Goal: Task Accomplishment & Management: Use online tool/utility

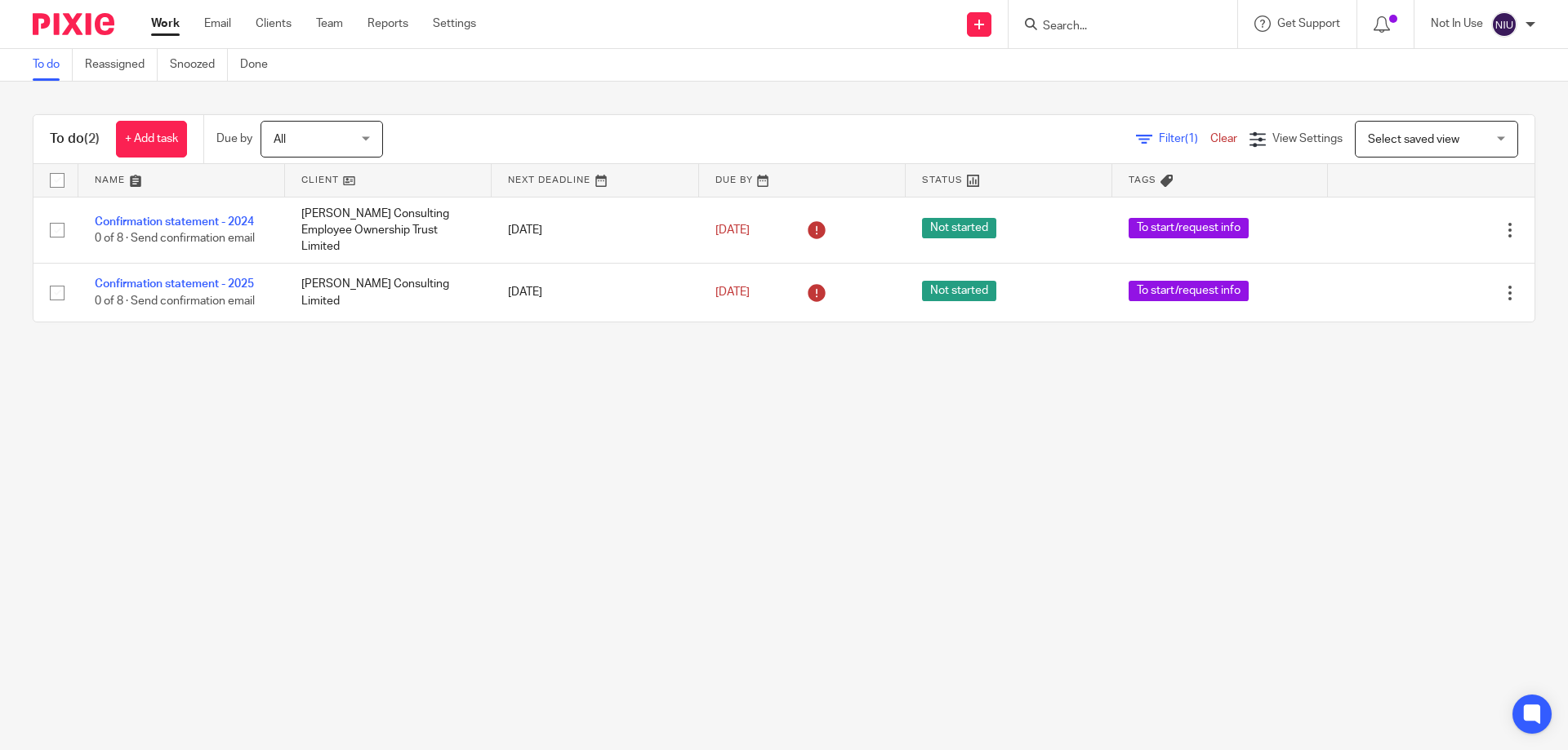
click at [1092, 34] on input "Search" at bounding box center [1114, 27] width 147 height 15
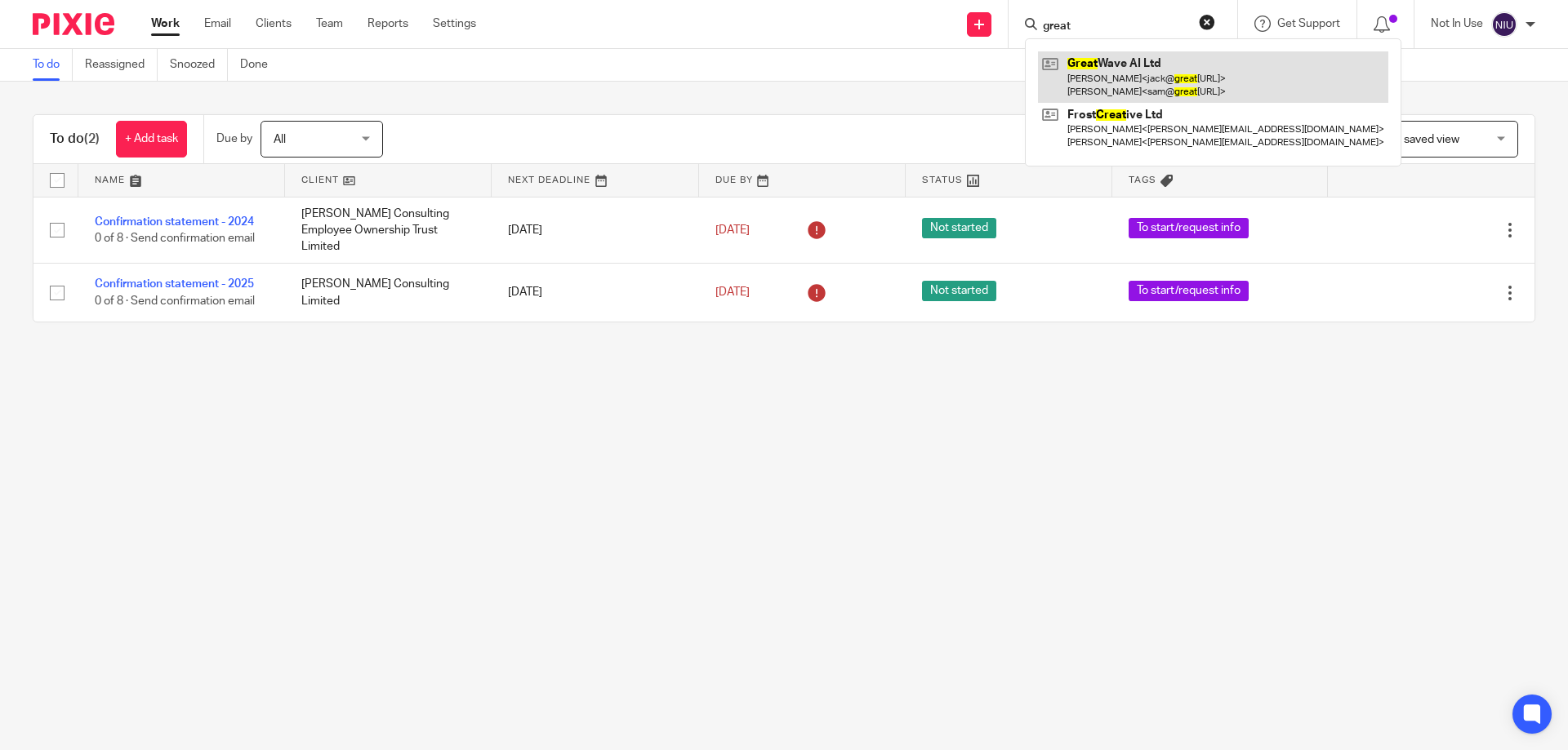
type input "great"
click at [1106, 53] on link at bounding box center [1213, 76] width 350 height 50
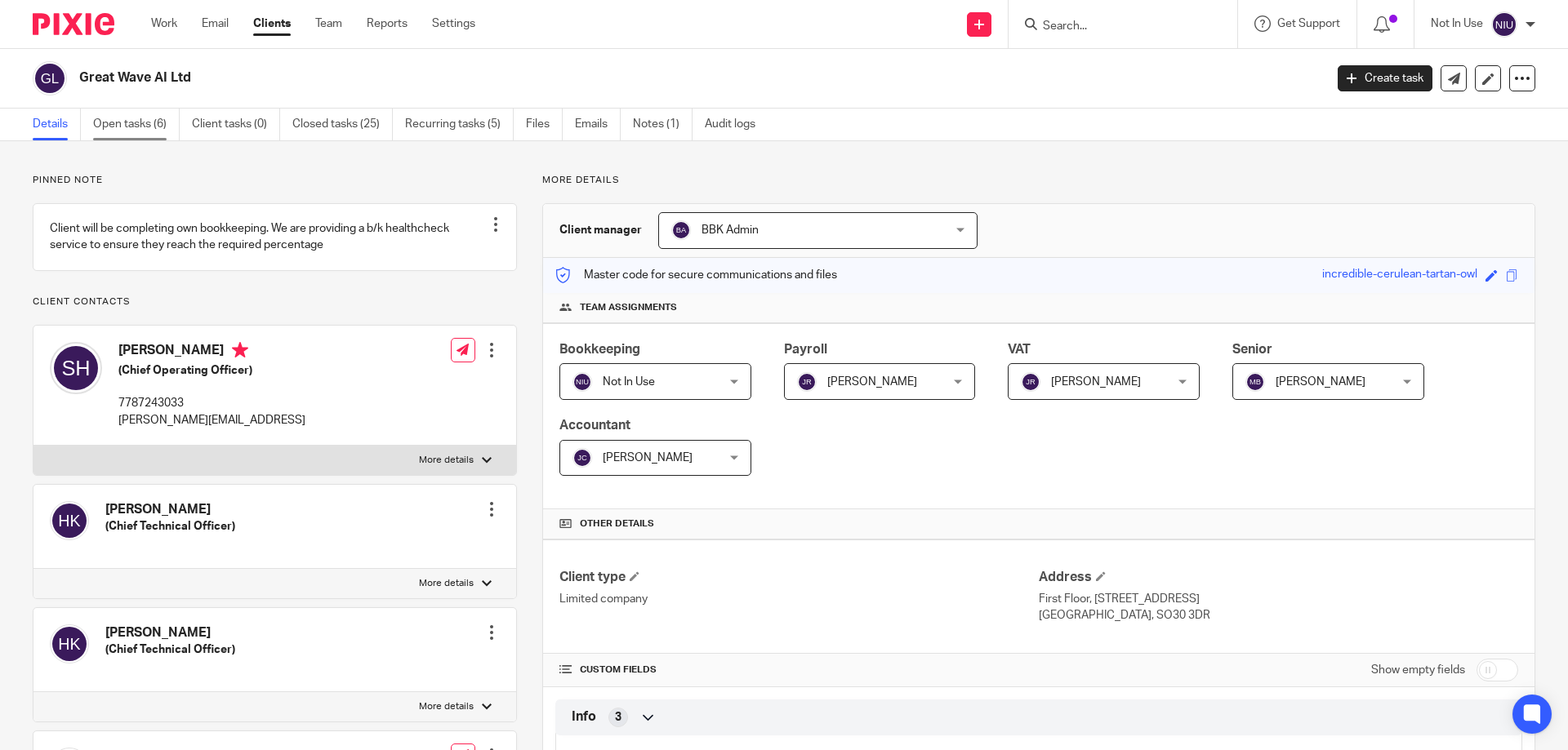
click at [134, 131] on link "Open tasks (6)" at bounding box center [136, 124] width 87 height 32
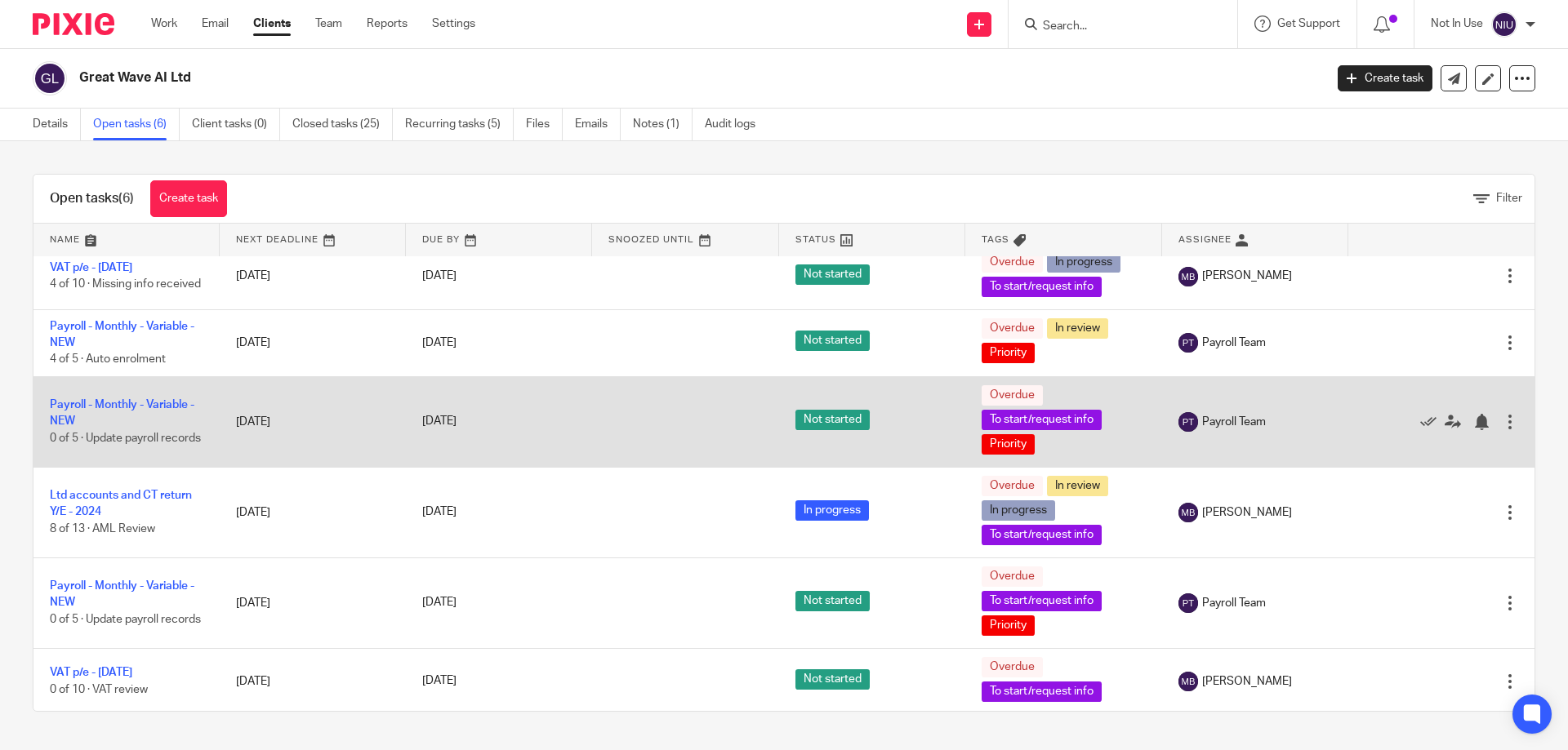
scroll to position [17, 0]
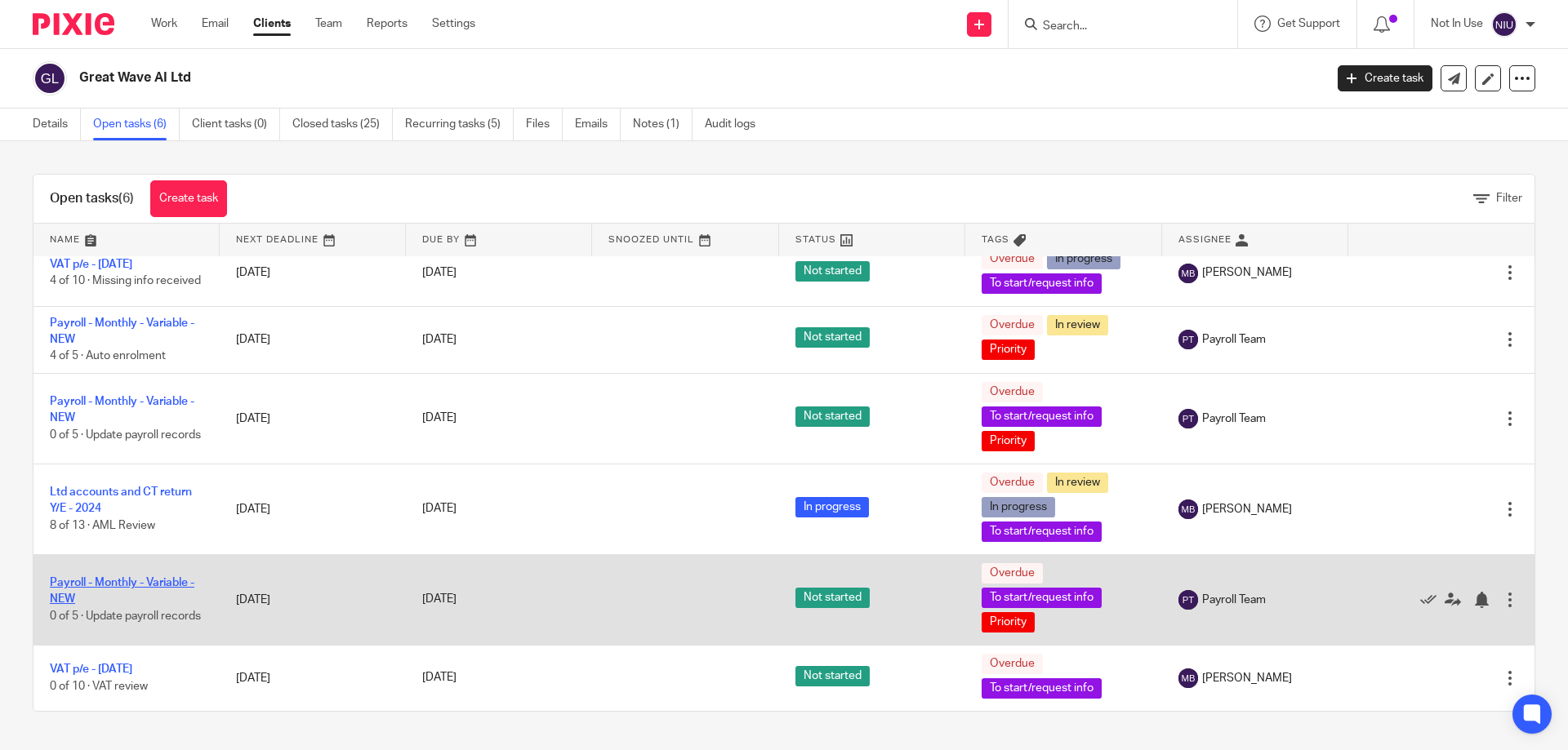
click at [150, 579] on link "Payroll - Monthly - Variable - NEW" at bounding box center [122, 591] width 145 height 28
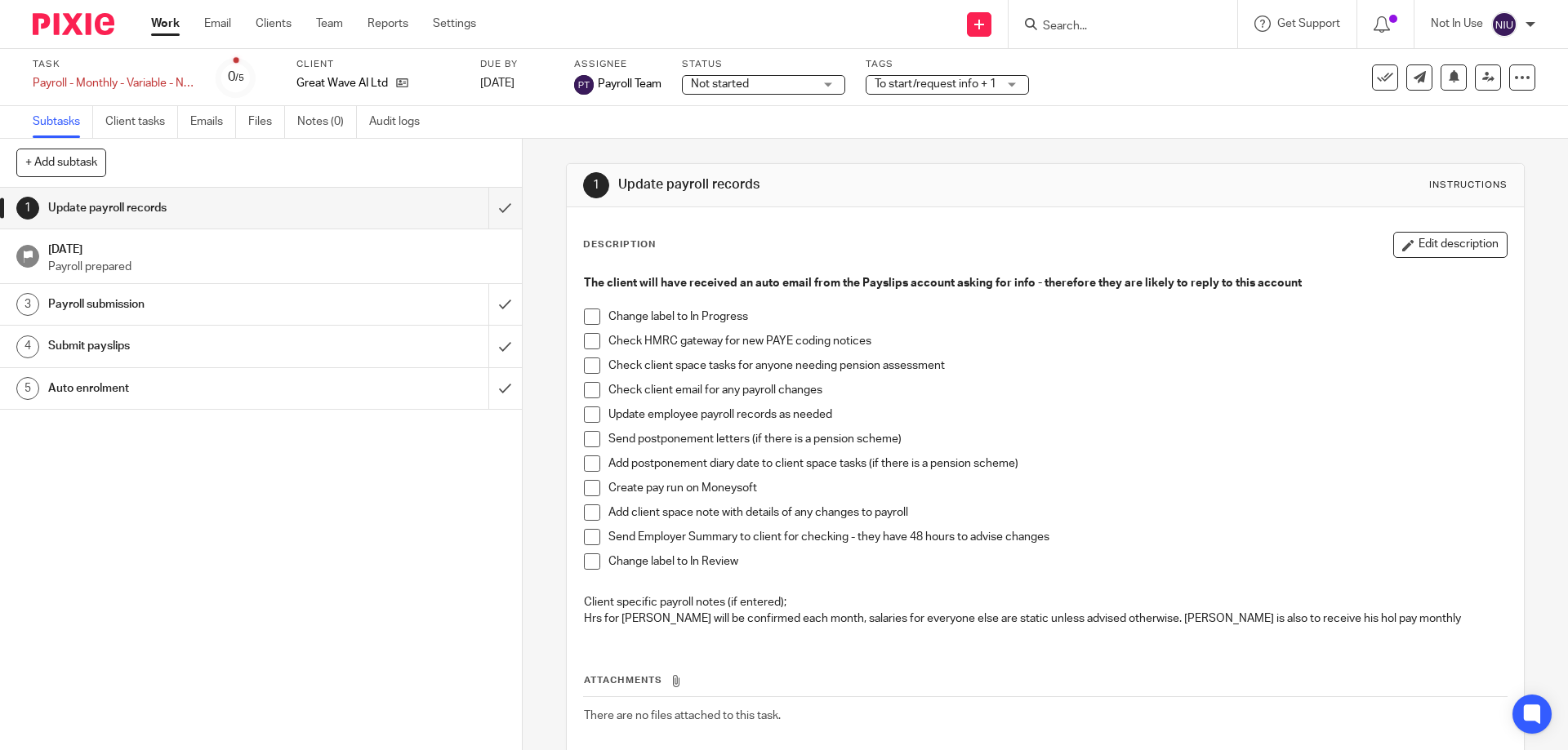
click at [933, 78] on span "To start/request info + 1" at bounding box center [936, 84] width 122 height 17
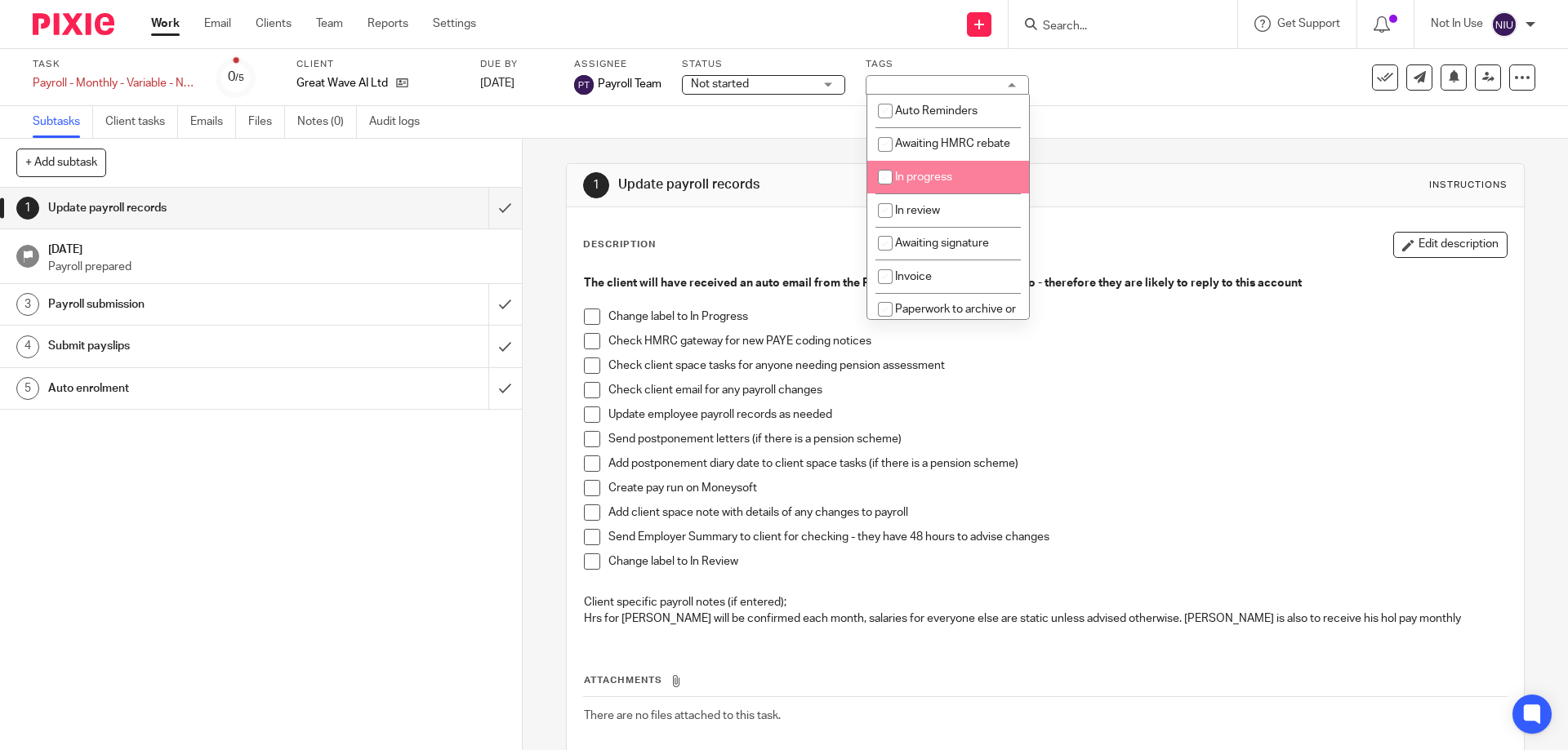
click at [933, 194] on li "In progress" at bounding box center [949, 177] width 162 height 34
checkbox input "true"
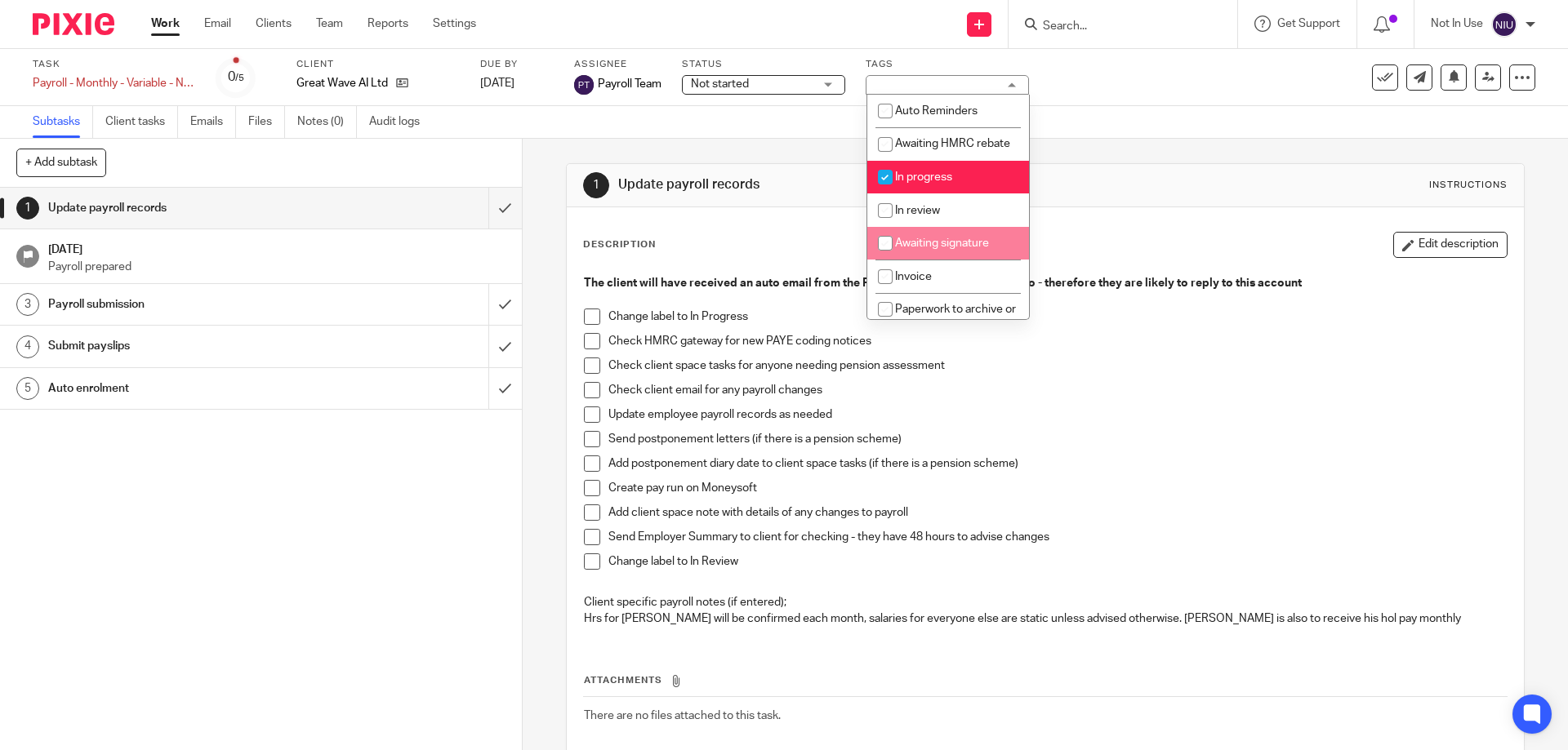
scroll to position [326, 0]
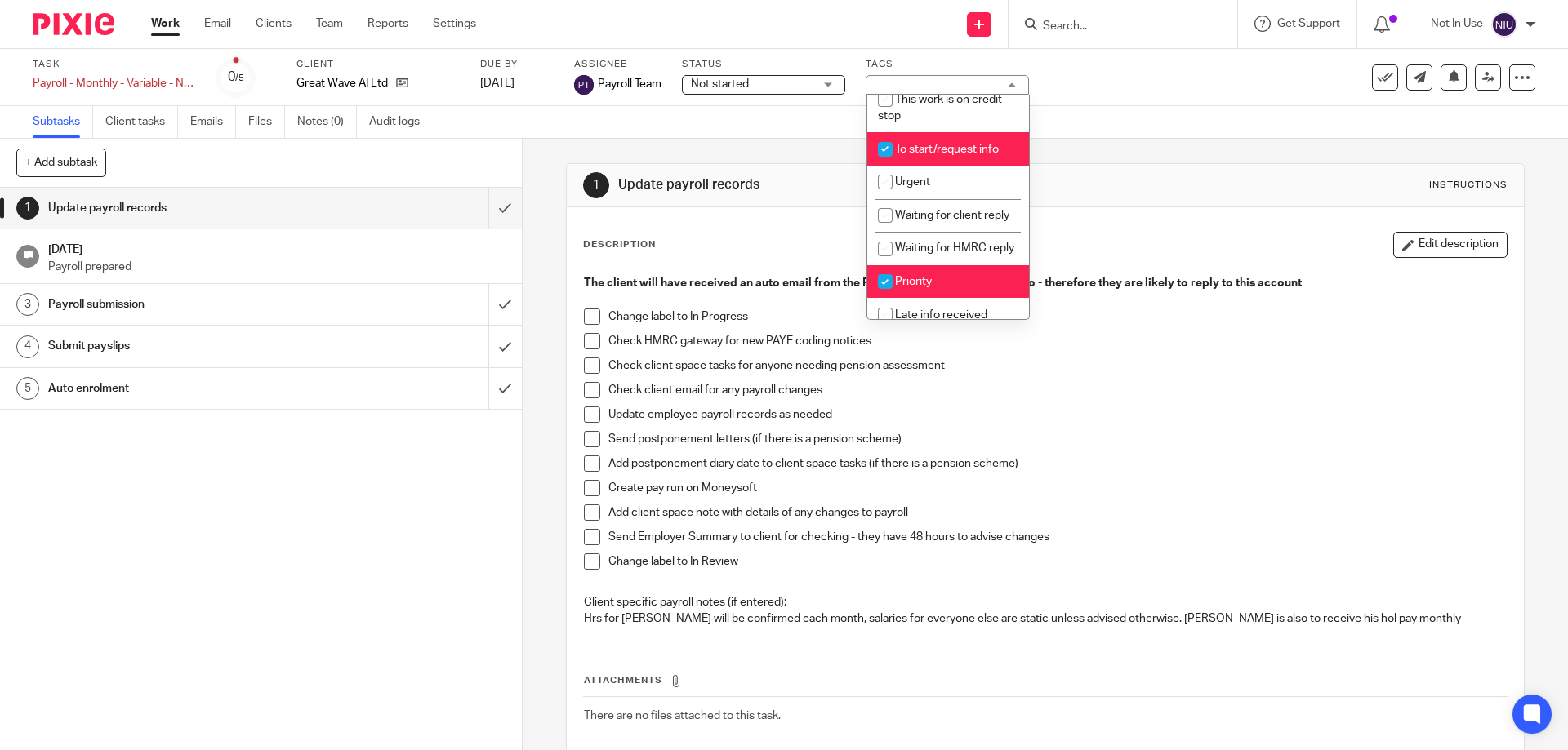
click at [934, 166] on li "To start/request info" at bounding box center [949, 149] width 162 height 34
checkbox input "false"
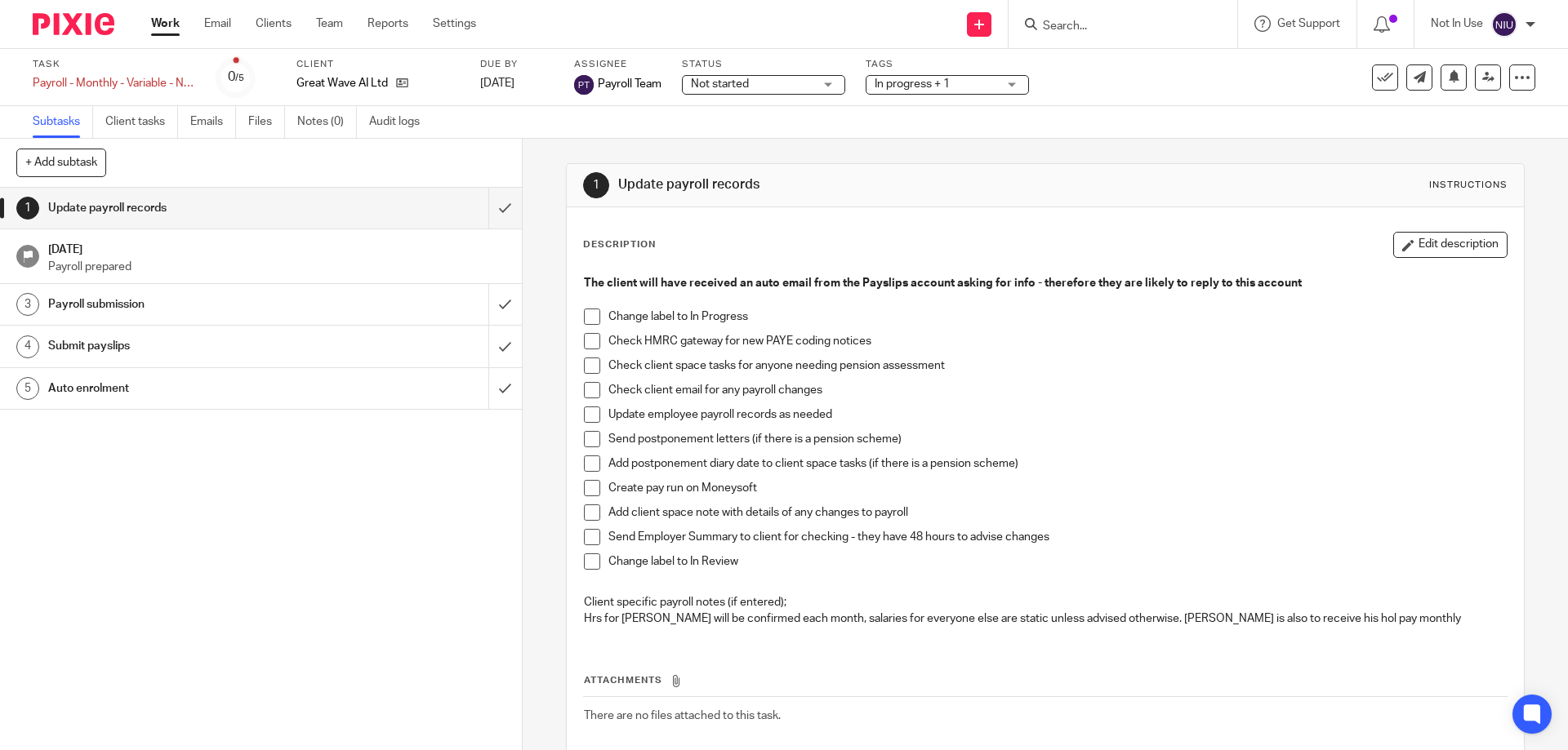
click at [808, 164] on div "1 Update payroll records Instructions Description Edit description The client w…" at bounding box center [1045, 489] width 959 height 650
click at [593, 326] on li "Change label to In Progress" at bounding box center [1044, 320] width 922 height 25
click at [593, 322] on span at bounding box center [592, 316] width 17 height 17
click at [1076, 33] on input "Search" at bounding box center [1114, 27] width 147 height 15
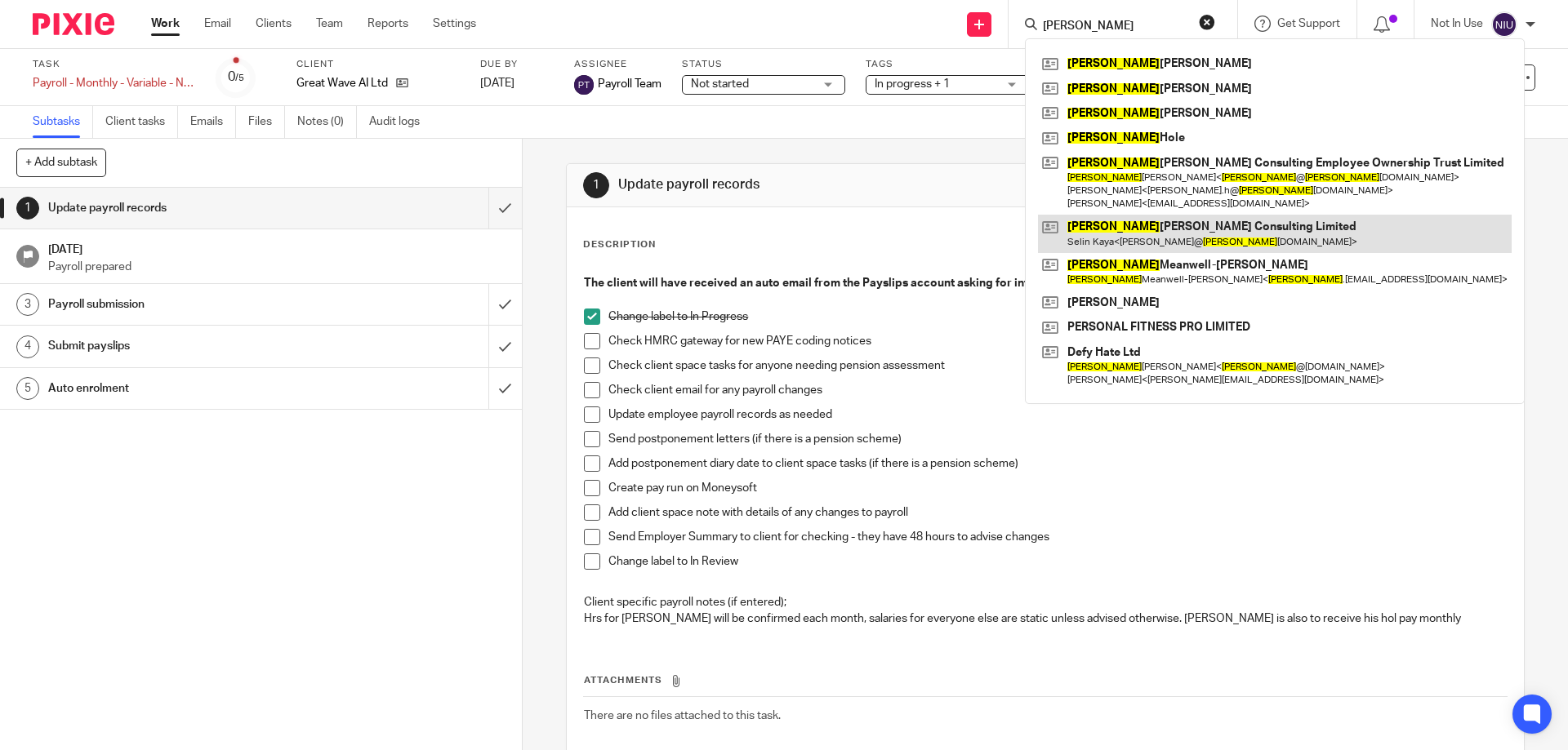
type input "peter"
click at [1189, 233] on link at bounding box center [1275, 234] width 473 height 37
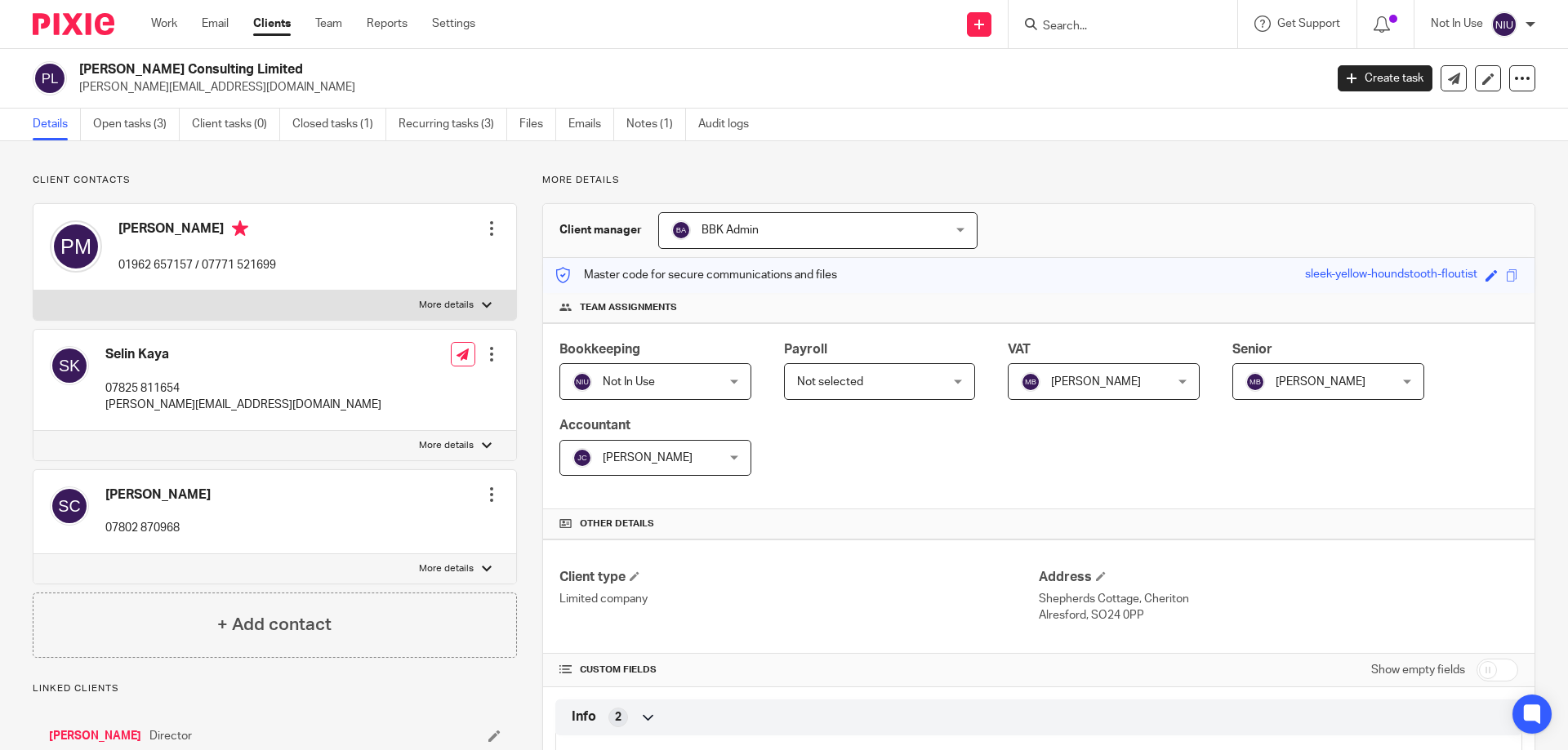
click at [147, 125] on link "Open tasks (3)" at bounding box center [136, 124] width 87 height 32
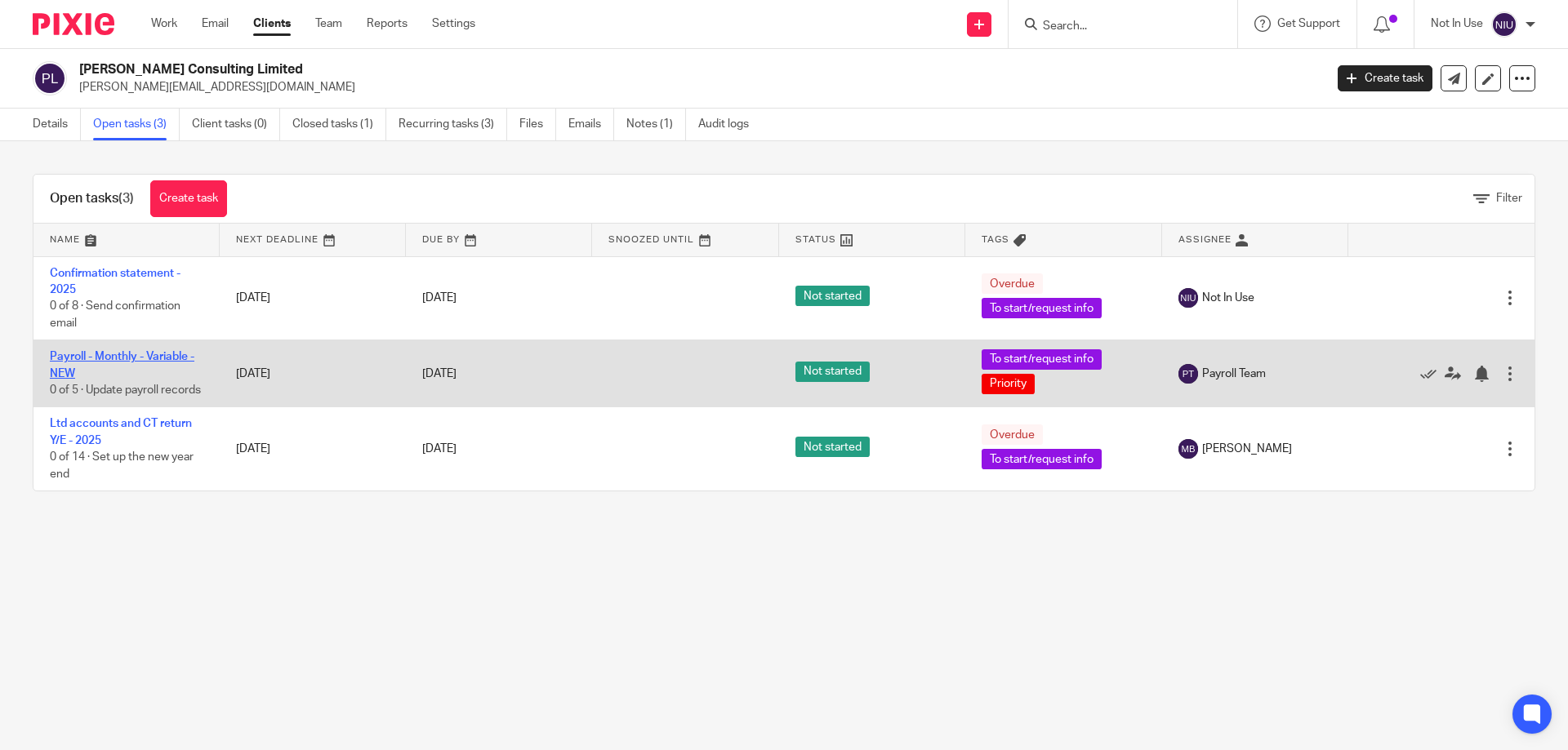
click at [134, 359] on link "Payroll - Monthly - Variable - NEW" at bounding box center [122, 365] width 145 height 28
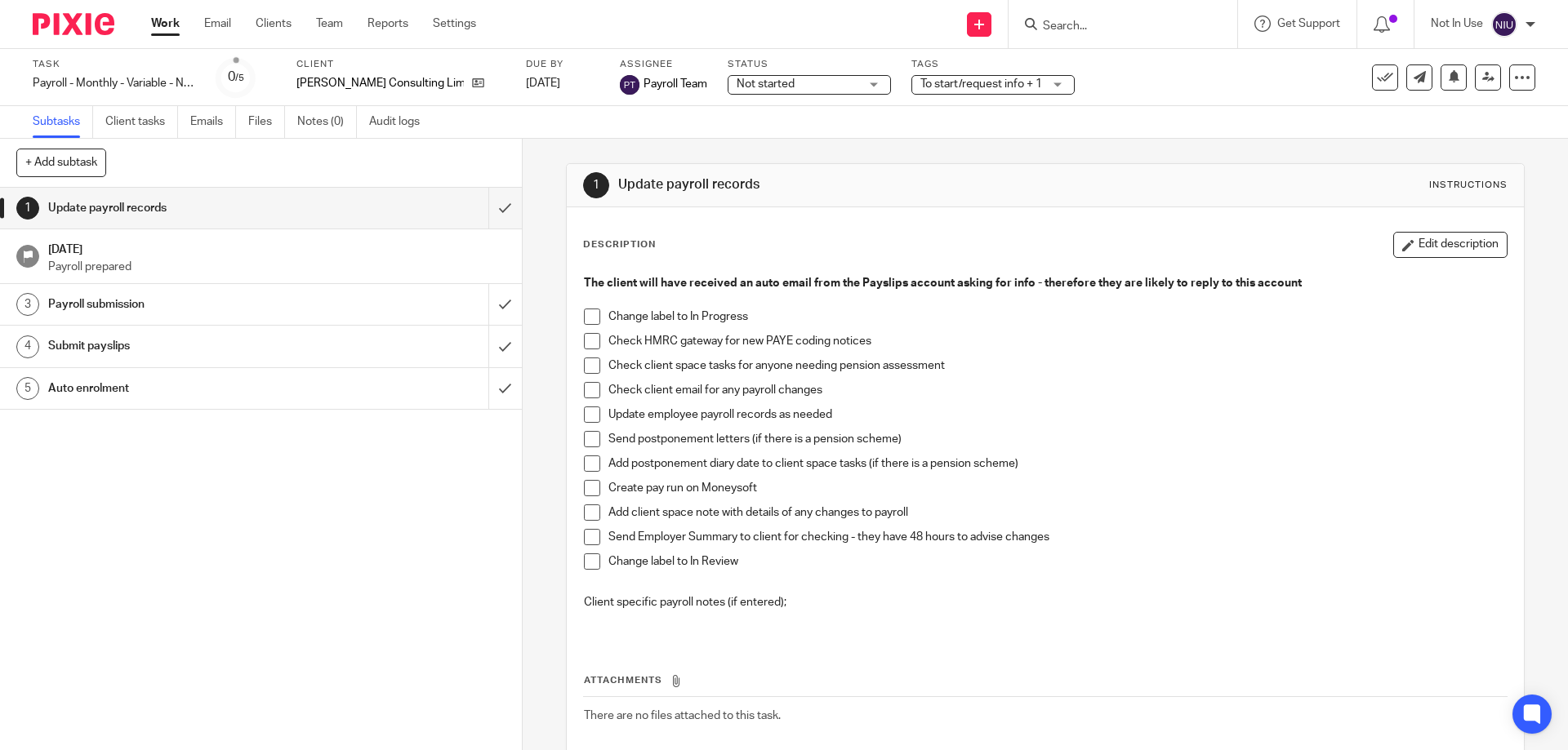
click at [594, 315] on span at bounding box center [592, 316] width 17 height 17
click at [958, 92] on span "To start/request info + 1" at bounding box center [982, 84] width 122 height 17
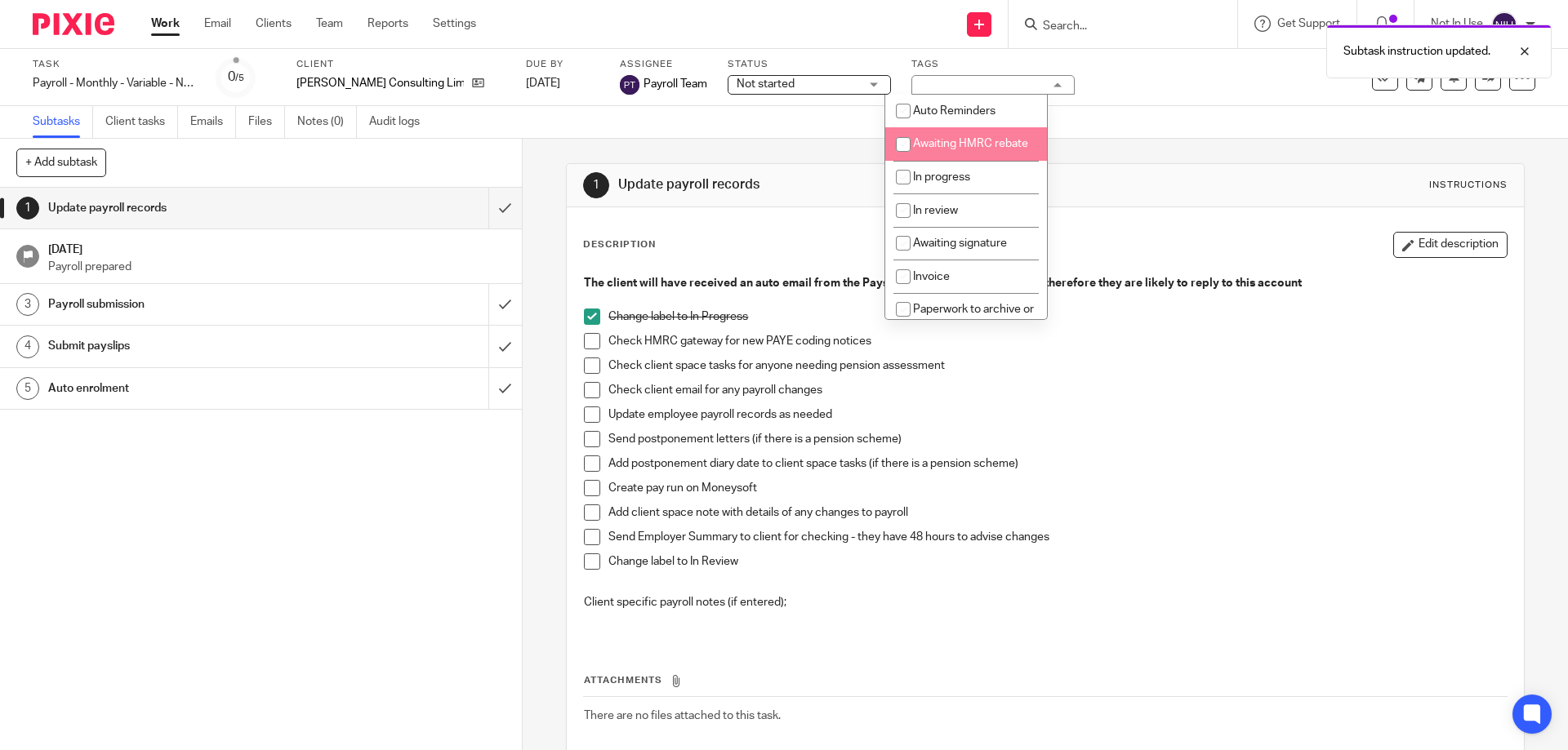
click at [955, 186] on li "In progress" at bounding box center [966, 177] width 162 height 34
checkbox input "true"
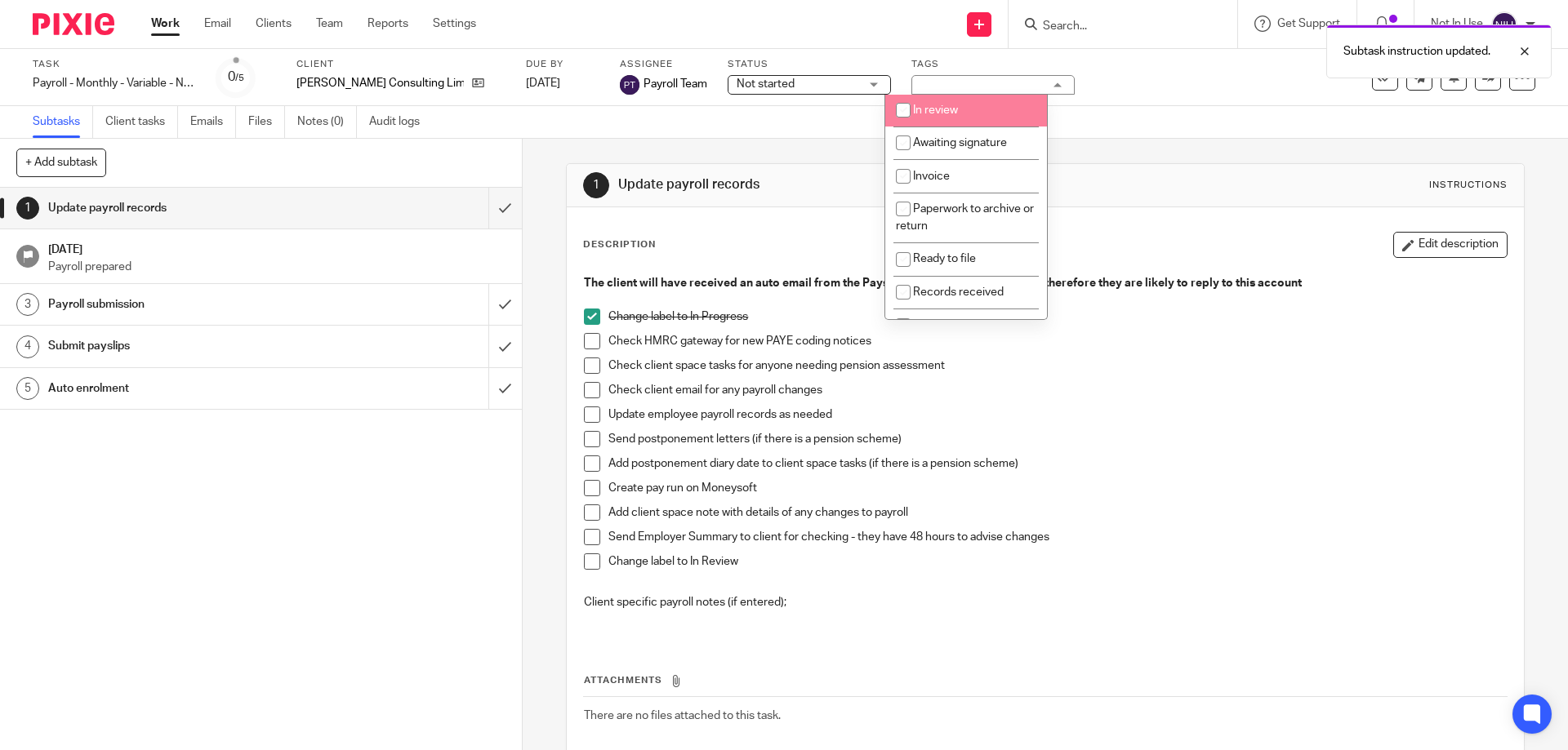
scroll to position [245, 0]
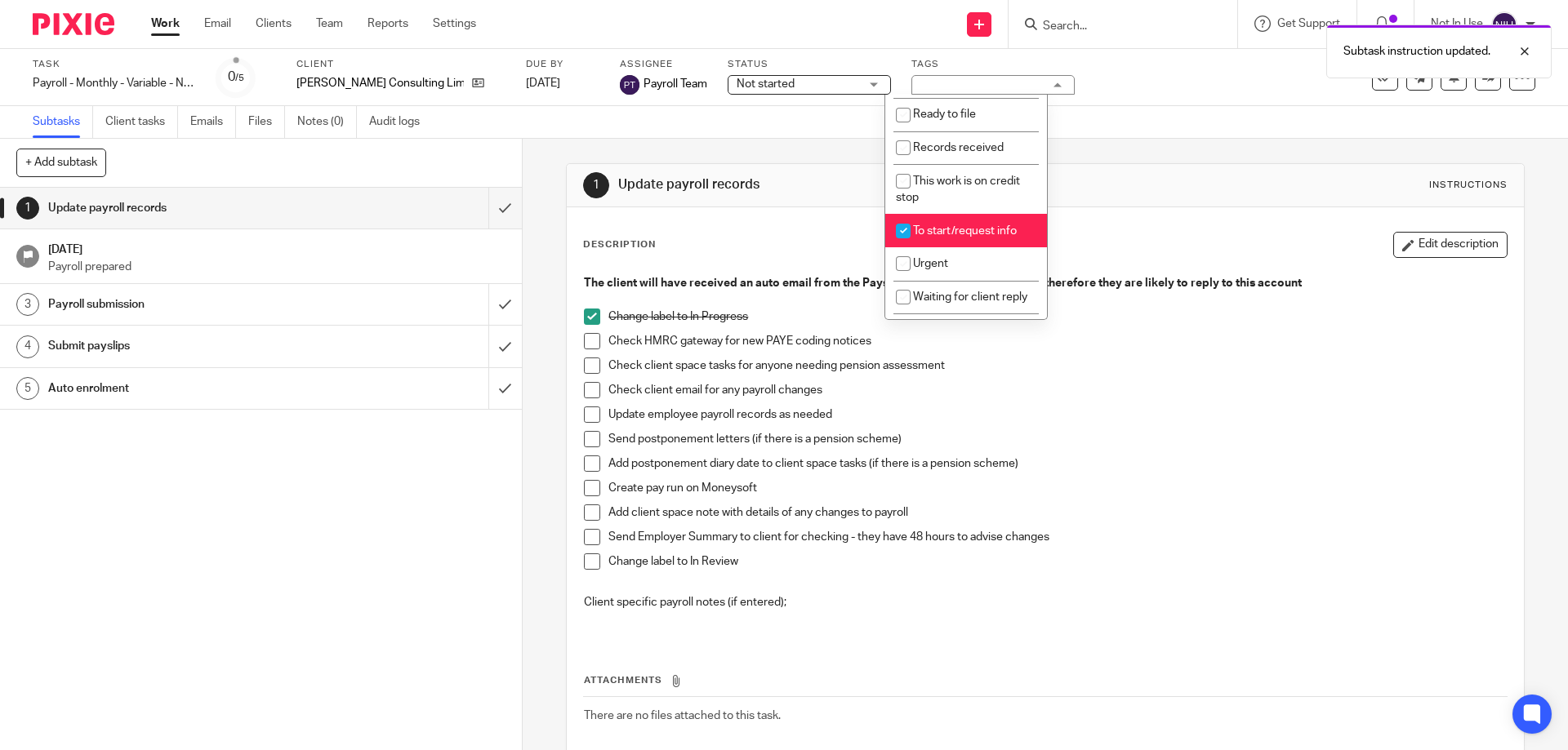
click at [958, 237] on span "To start/request info" at bounding box center [964, 232] width 104 height 12
checkbox input "false"
click at [1094, 227] on div "Description Edit description The client will have received an auto email from t…" at bounding box center [1045, 510] width 957 height 606
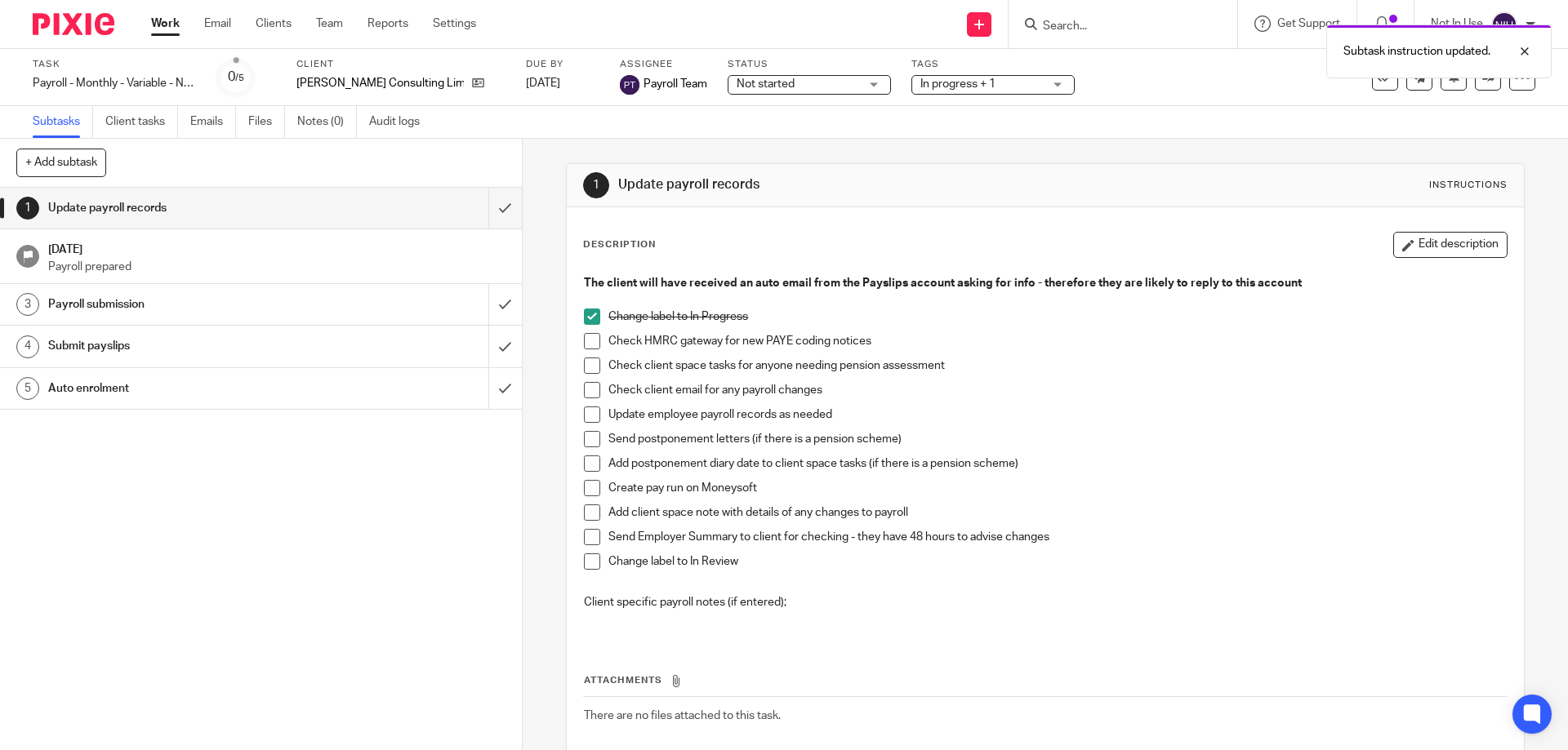
click at [593, 341] on span at bounding box center [592, 341] width 17 height 17
click at [588, 365] on span at bounding box center [592, 366] width 17 height 17
drag, startPoint x: 592, startPoint y: 387, endPoint x: 592, endPoint y: 402, distance: 15.0
click at [592, 388] on span at bounding box center [592, 390] width 17 height 17
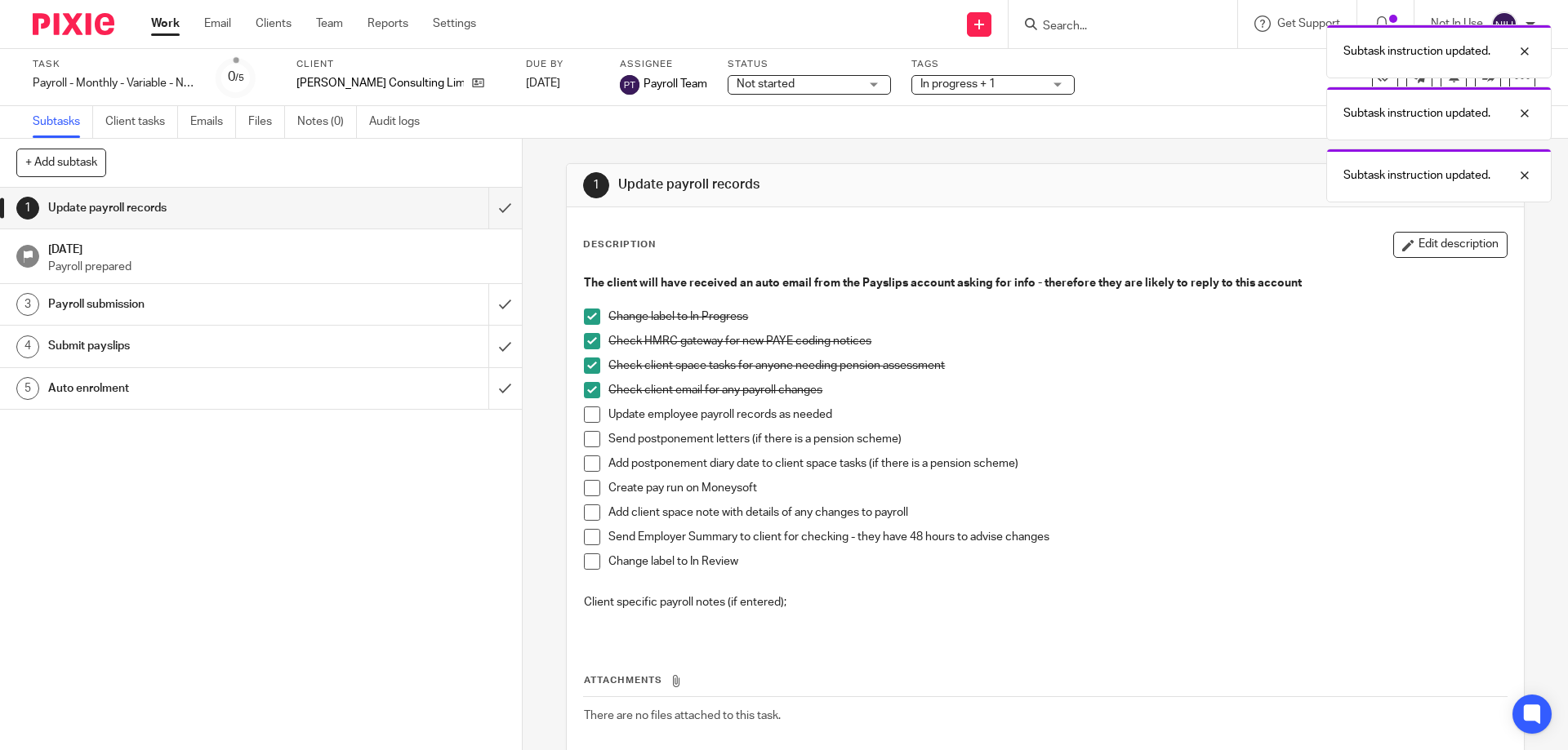
click at [587, 457] on span at bounding box center [592, 463] width 17 height 17
click at [587, 458] on span at bounding box center [592, 463] width 17 height 17
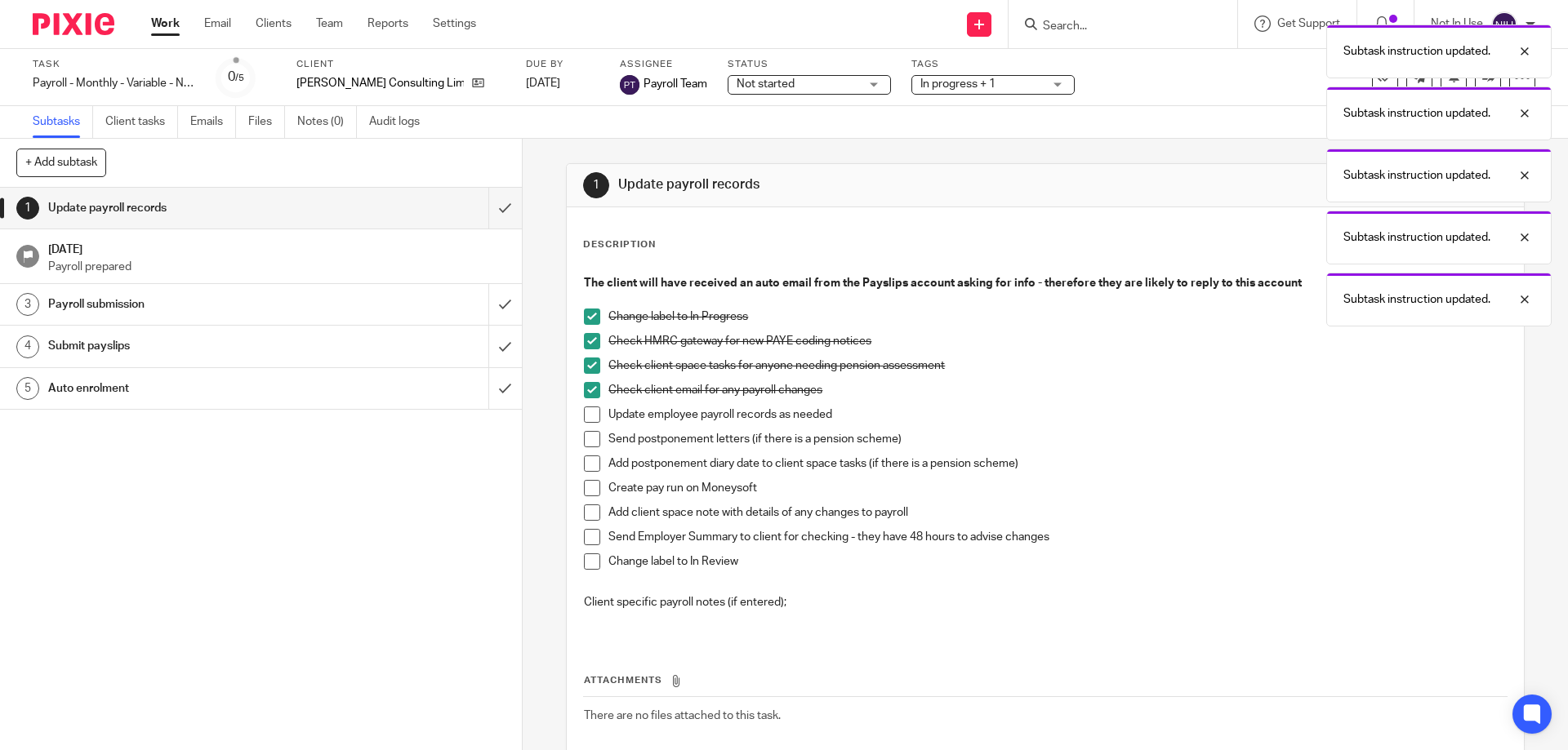
drag, startPoint x: 589, startPoint y: 481, endPoint x: 588, endPoint y: 489, distance: 8.1
click at [589, 483] on span at bounding box center [592, 488] width 17 height 17
click at [588, 507] on span at bounding box center [592, 512] width 17 height 17
click at [586, 532] on span at bounding box center [592, 537] width 17 height 17
click at [587, 557] on span at bounding box center [592, 562] width 17 height 17
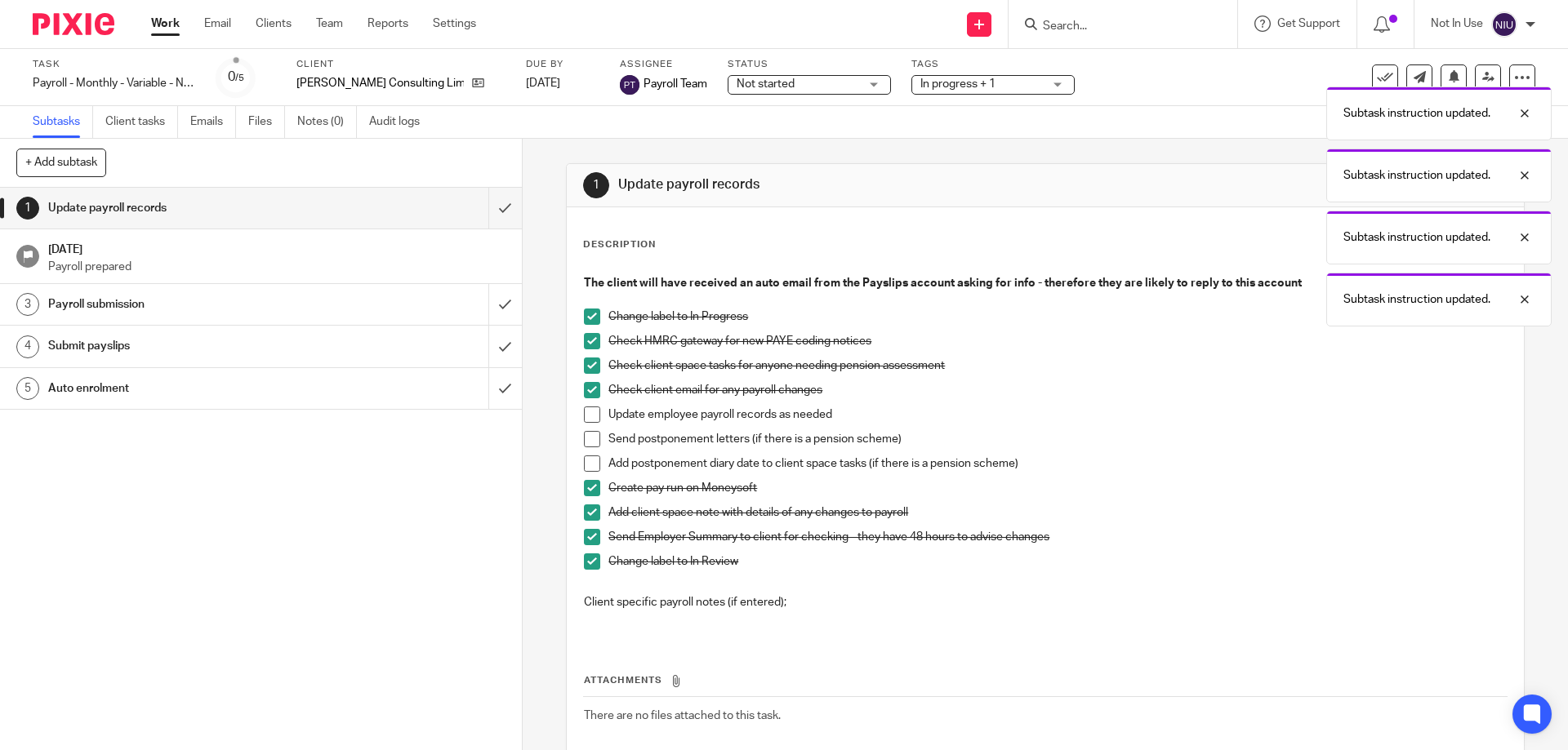
click at [963, 93] on div "Subtask instruction updated. Subtask instruction updated. Subtask instruction u…" at bounding box center [1168, 171] width 768 height 310
click at [963, 90] on div "Subtask instruction updated. Subtask instruction updated. Subtask instruction u…" at bounding box center [1168, 171] width 768 height 310
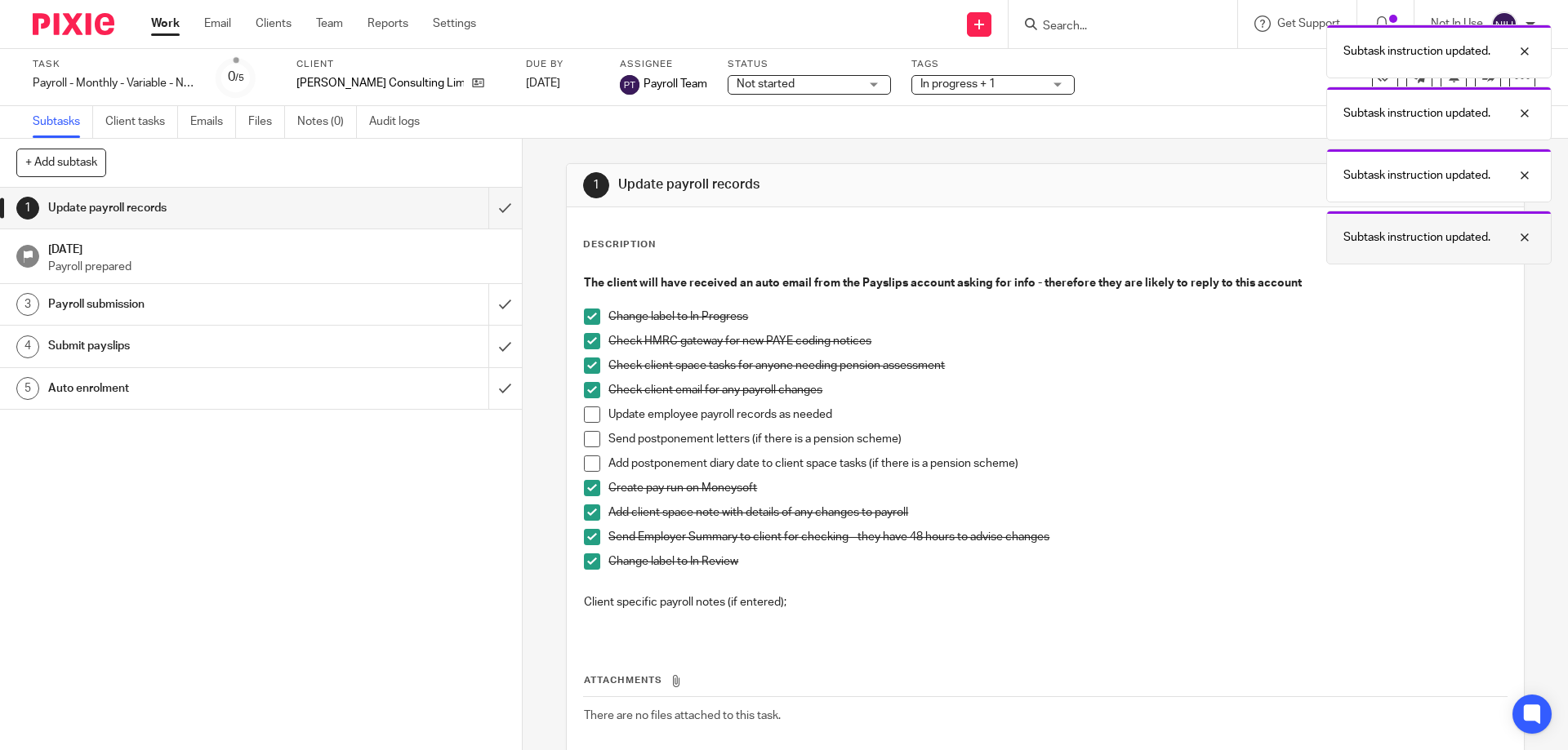
click at [1524, 236] on div at bounding box center [1513, 238] width 44 height 20
drag, startPoint x: 1527, startPoint y: 177, endPoint x: 1527, endPoint y: 143, distance: 34.0
click at [1527, 176] on div at bounding box center [1513, 175] width 44 height 20
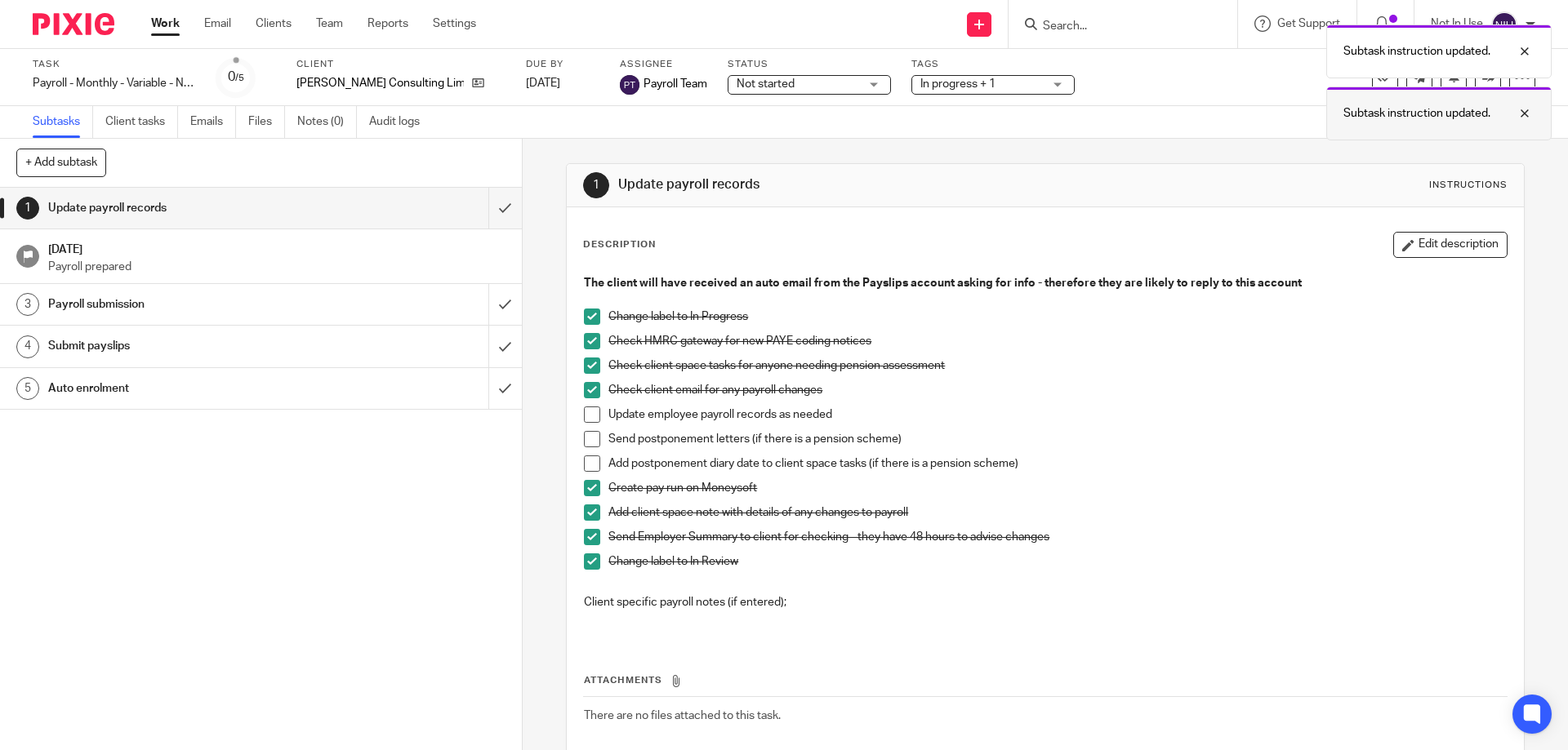
drag, startPoint x: 1526, startPoint y: 119, endPoint x: 1530, endPoint y: 100, distance: 19.4
click at [1526, 118] on div at bounding box center [1513, 113] width 44 height 20
click at [1522, 56] on div at bounding box center [1513, 51] width 44 height 20
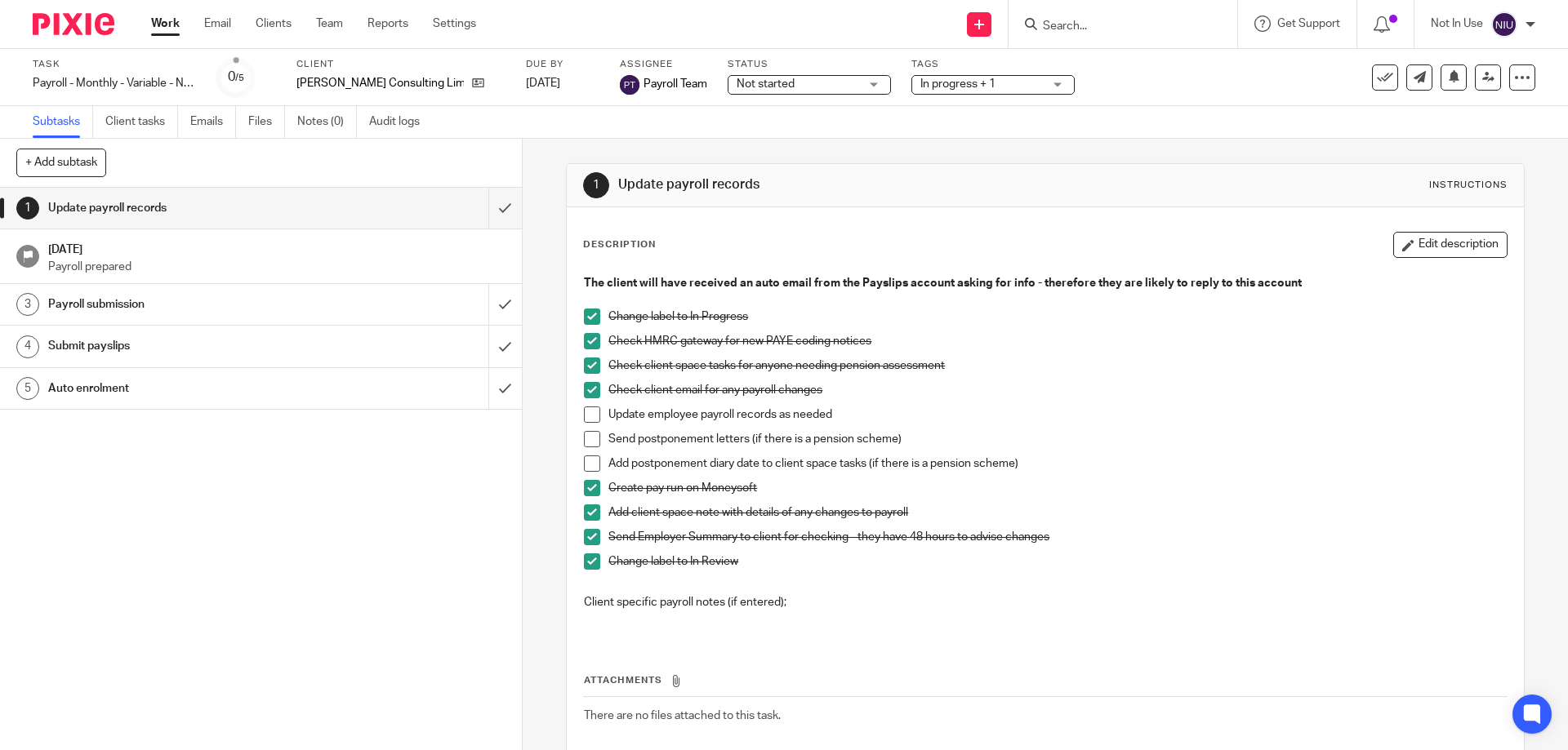
click at [1023, 90] on div "In progress + 1" at bounding box center [993, 85] width 164 height 20
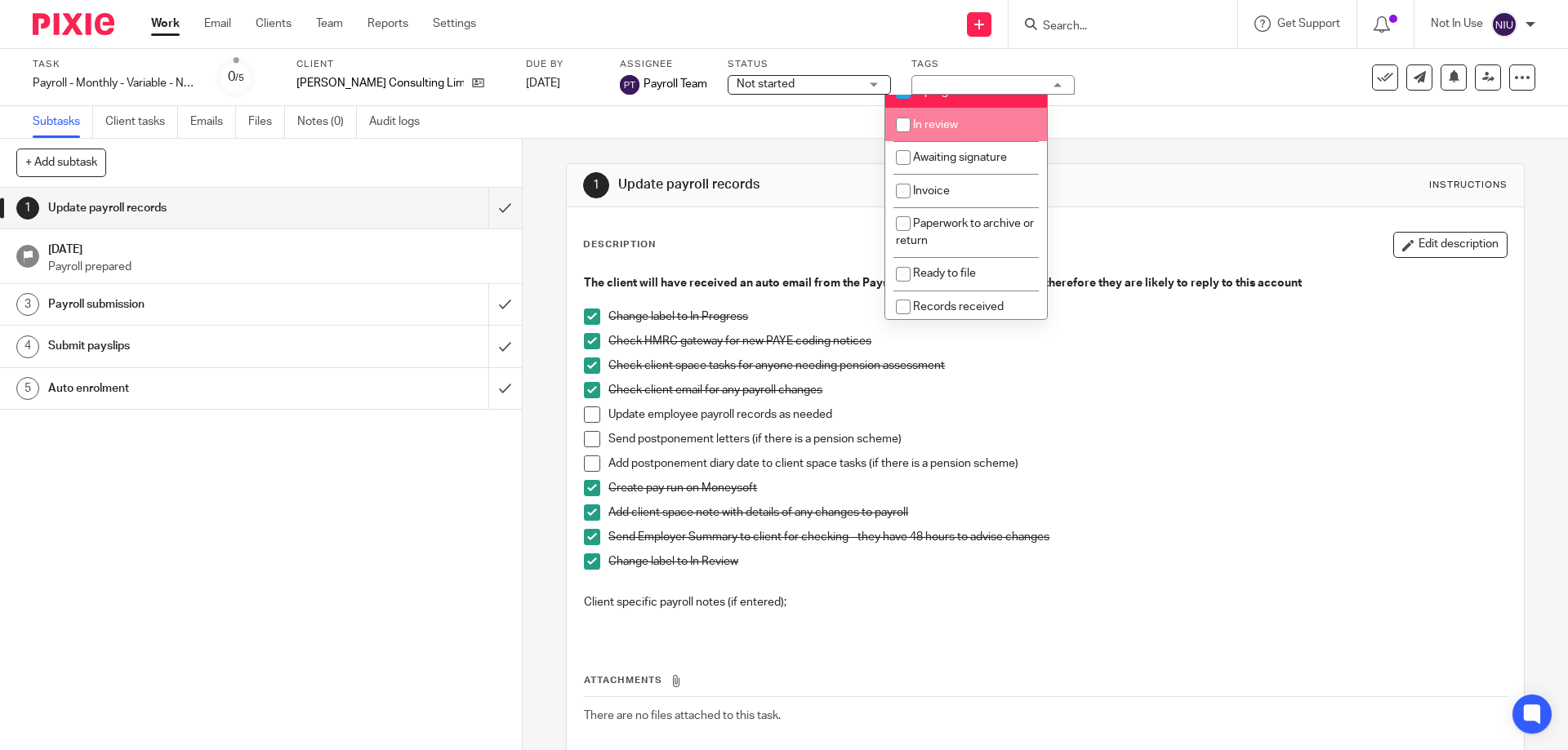
scroll to position [82, 0]
click at [942, 138] on li "In review" at bounding box center [966, 128] width 162 height 34
checkbox input "true"
click at [954, 102] on span "In progress" at bounding box center [942, 96] width 57 height 12
checkbox input "false"
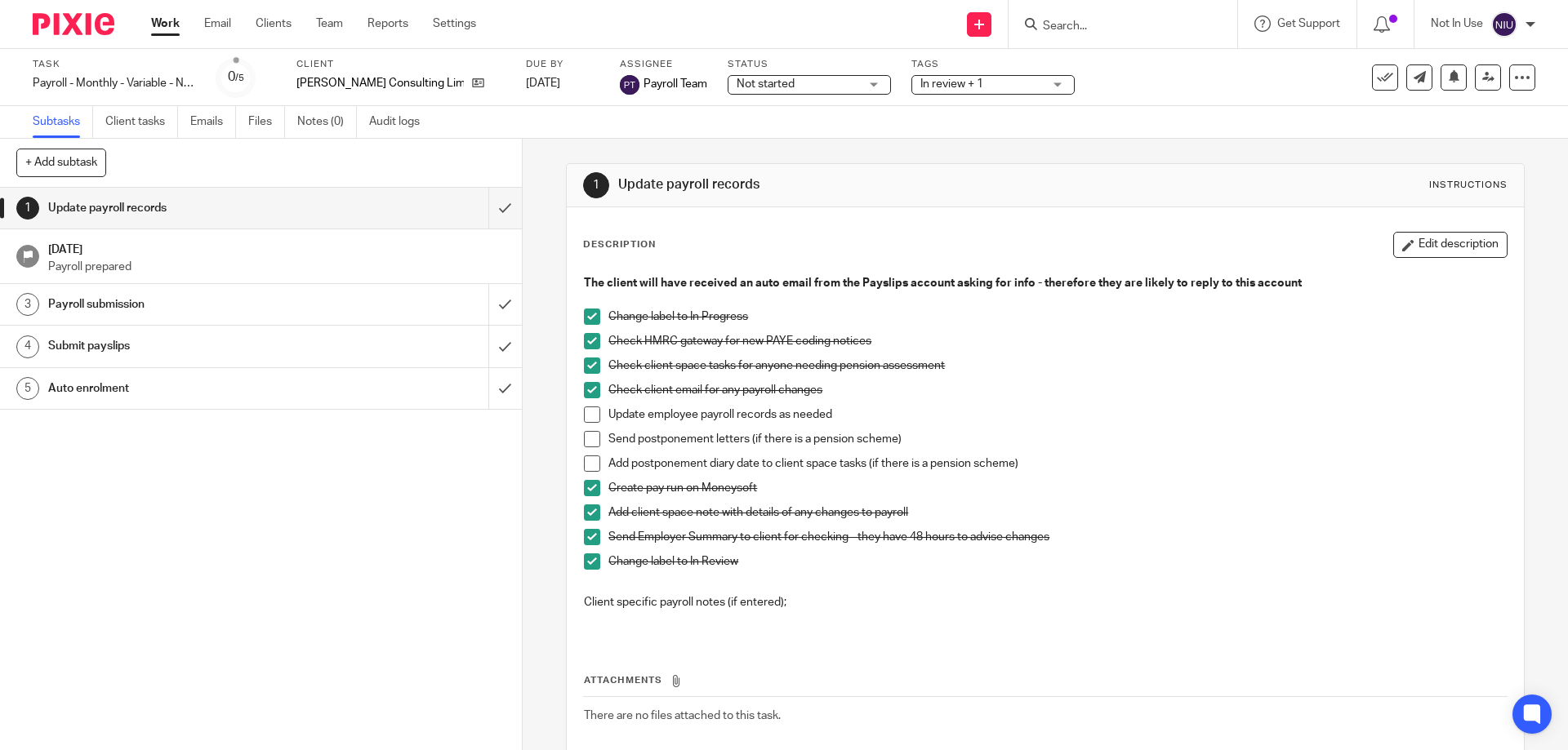
drag, startPoint x: 782, startPoint y: 244, endPoint x: 788, endPoint y: 142, distance: 102.2
click at [783, 238] on div "Description Edit description" at bounding box center [1044, 244] width 924 height 27
click at [971, 85] on span "In review + 1" at bounding box center [982, 84] width 122 height 17
click at [1268, 350] on div "Check HMRC gateway for new PAYE coding notices" at bounding box center [1057, 345] width 897 height 25
click at [497, 199] on input "submit" at bounding box center [260, 208] width 522 height 40
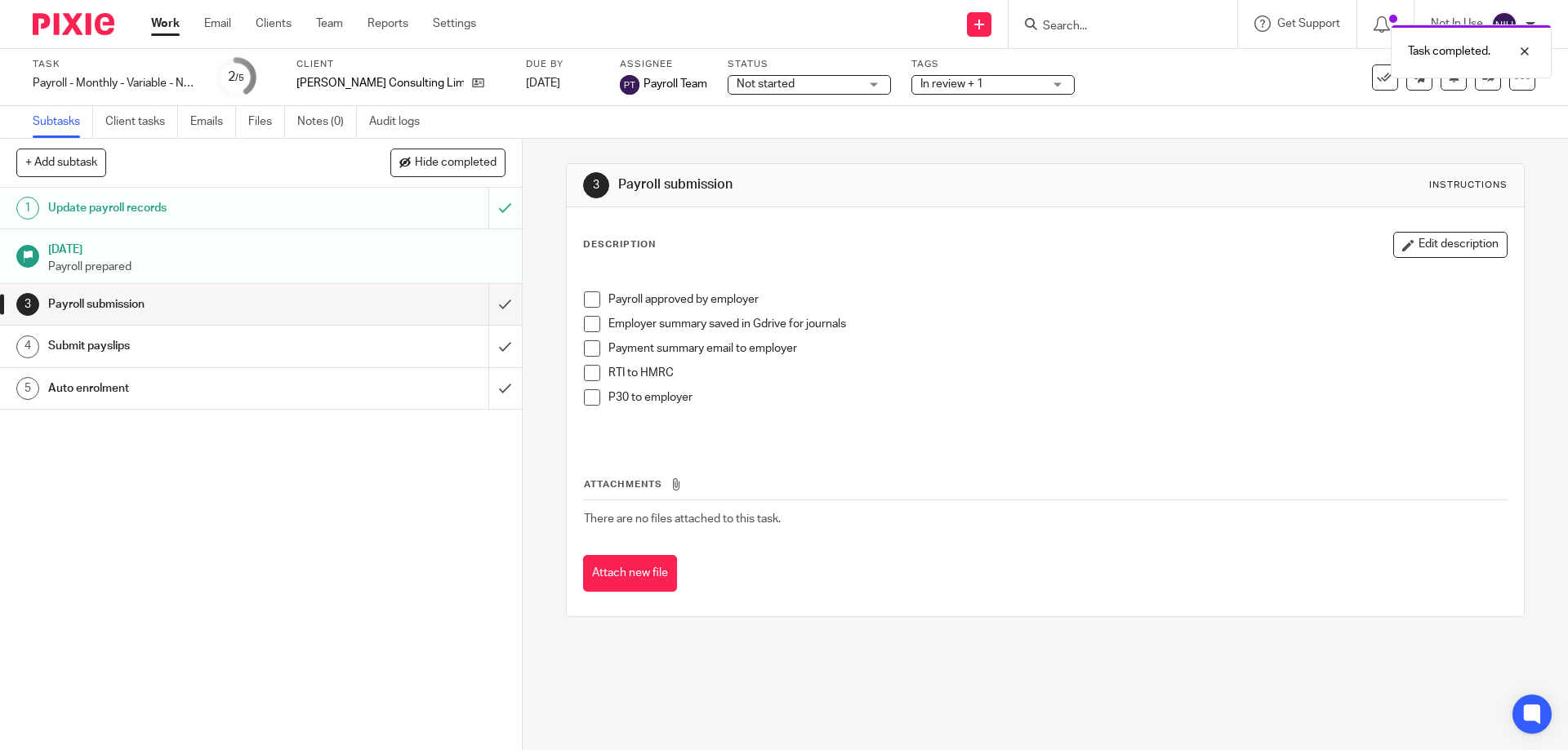
click at [586, 302] on span at bounding box center [592, 300] width 17 height 17
click at [183, 341] on h1 "Submit payslips" at bounding box center [189, 346] width 283 height 25
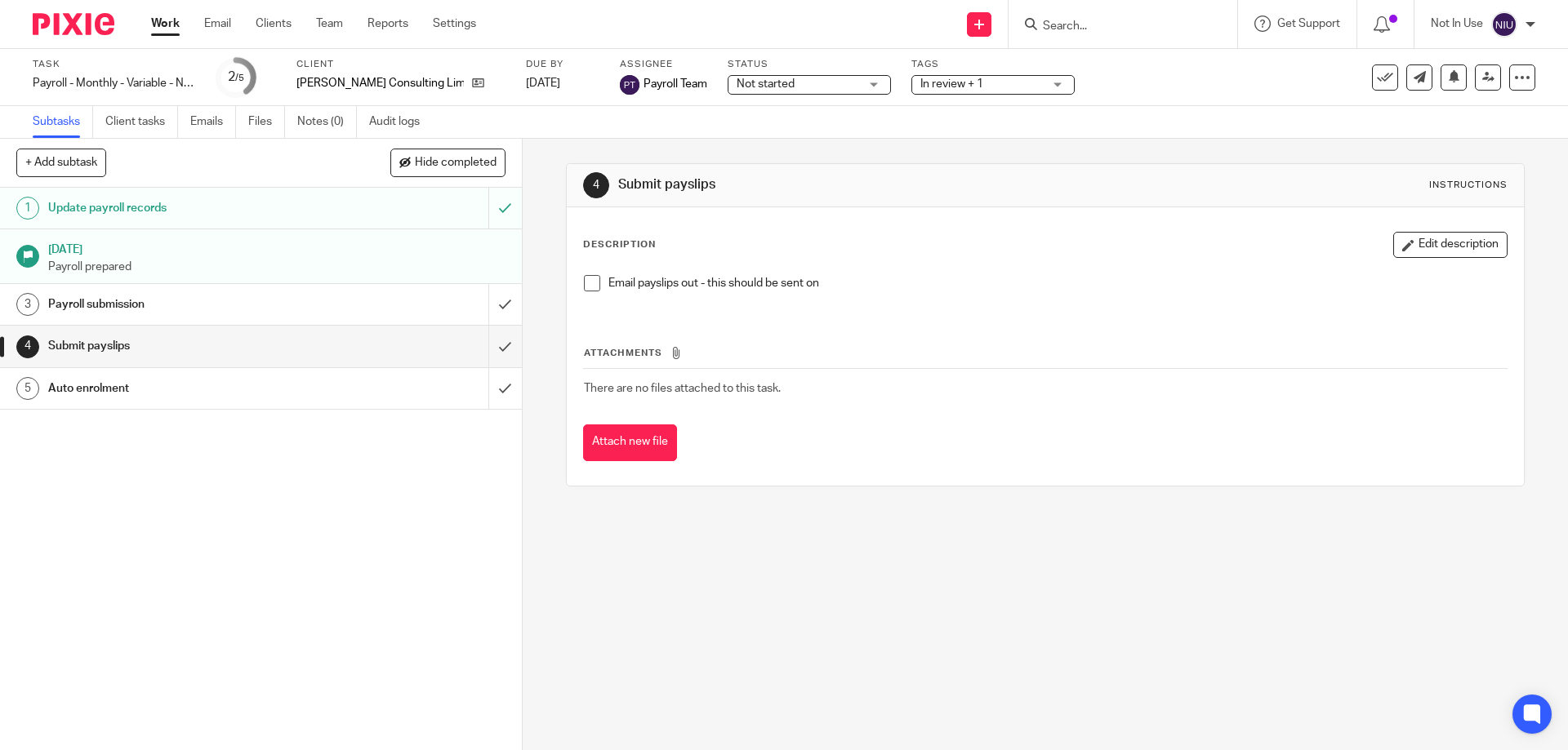
click at [193, 259] on p "Payroll prepared" at bounding box center [277, 267] width 458 height 17
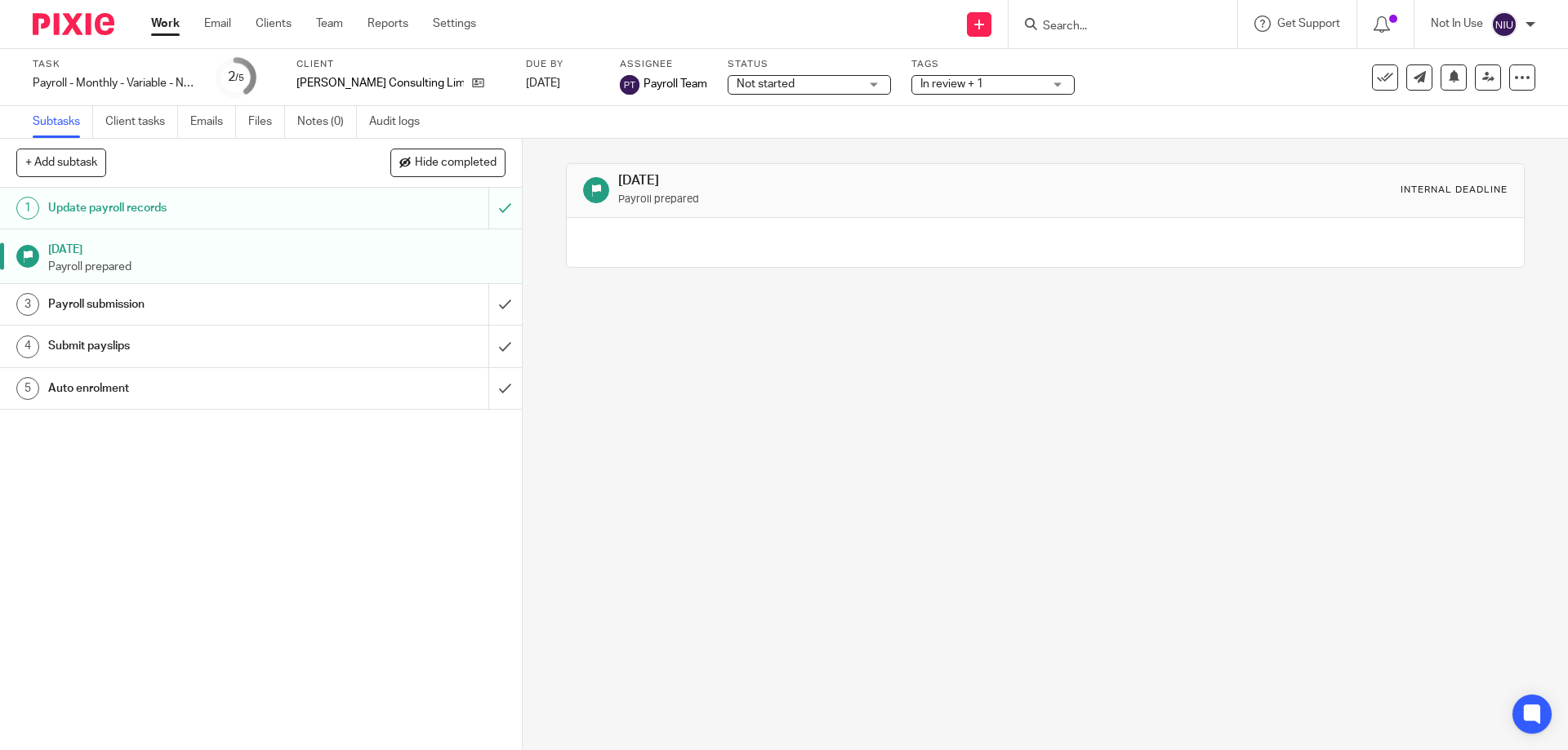
click at [197, 298] on h1 "Payroll submission" at bounding box center [189, 305] width 283 height 25
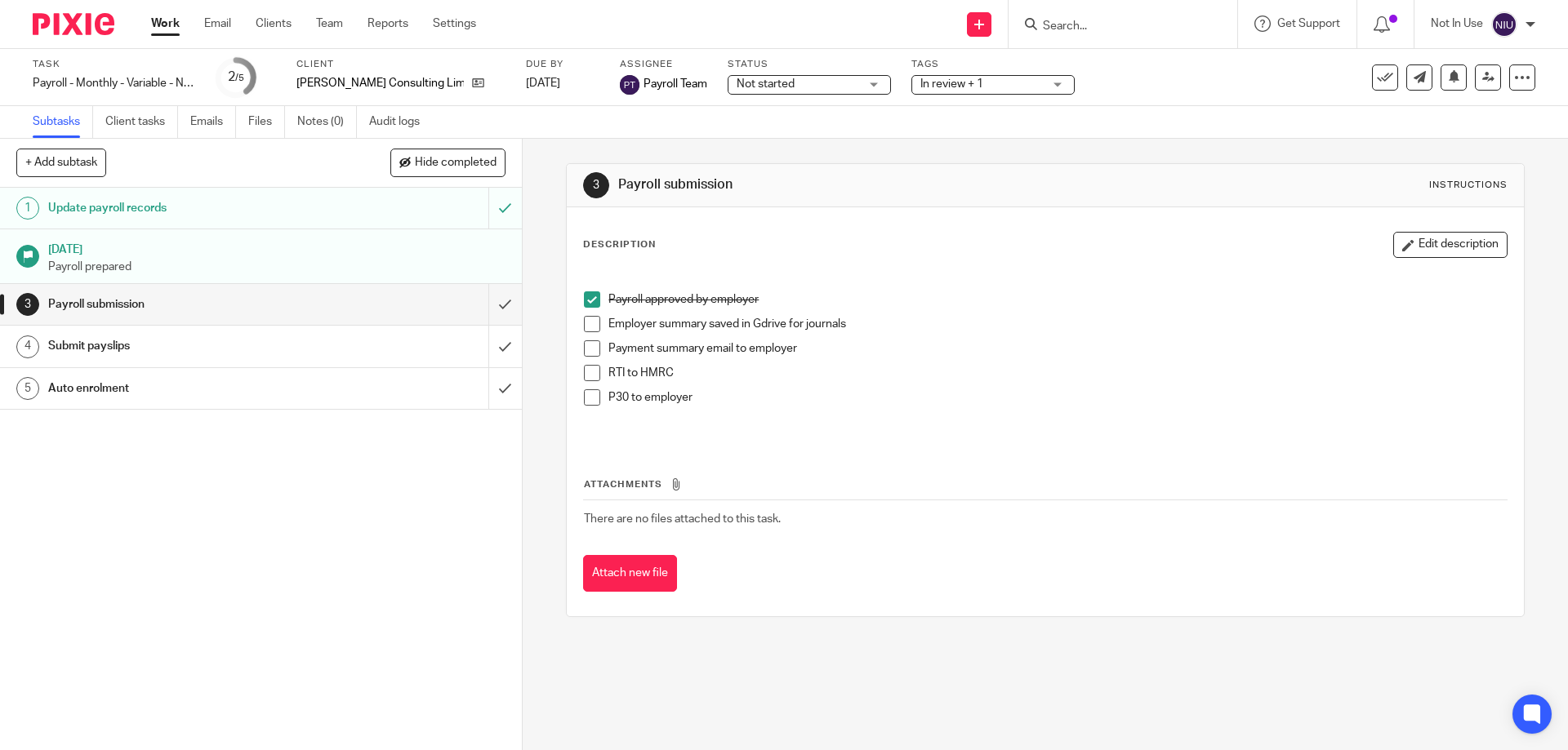
click at [593, 328] on span at bounding box center [592, 324] width 17 height 17
click at [592, 345] on span at bounding box center [592, 348] width 17 height 17
click at [593, 367] on span at bounding box center [592, 373] width 17 height 17
click at [584, 397] on span at bounding box center [592, 397] width 17 height 17
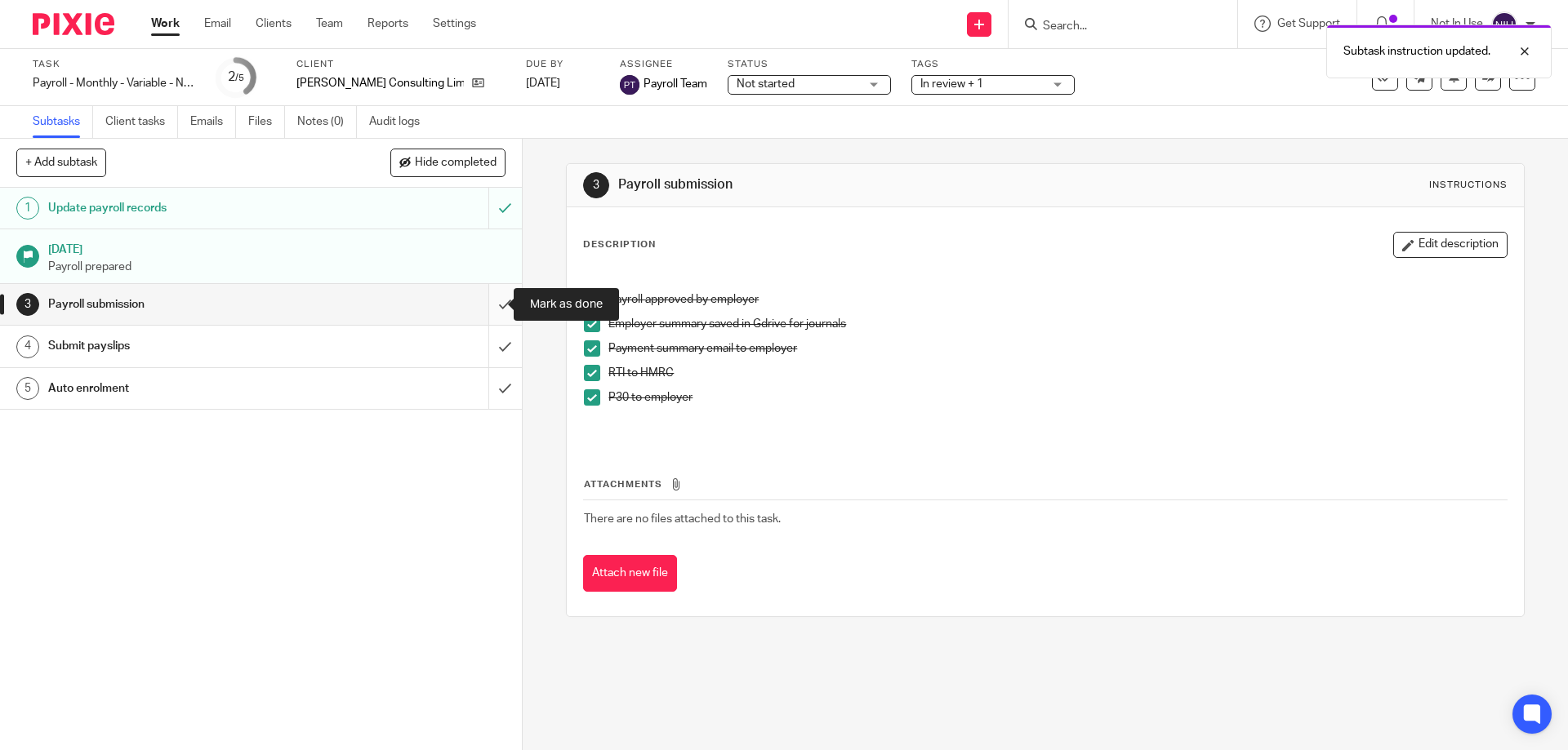
click at [491, 311] on input "submit" at bounding box center [260, 304] width 522 height 40
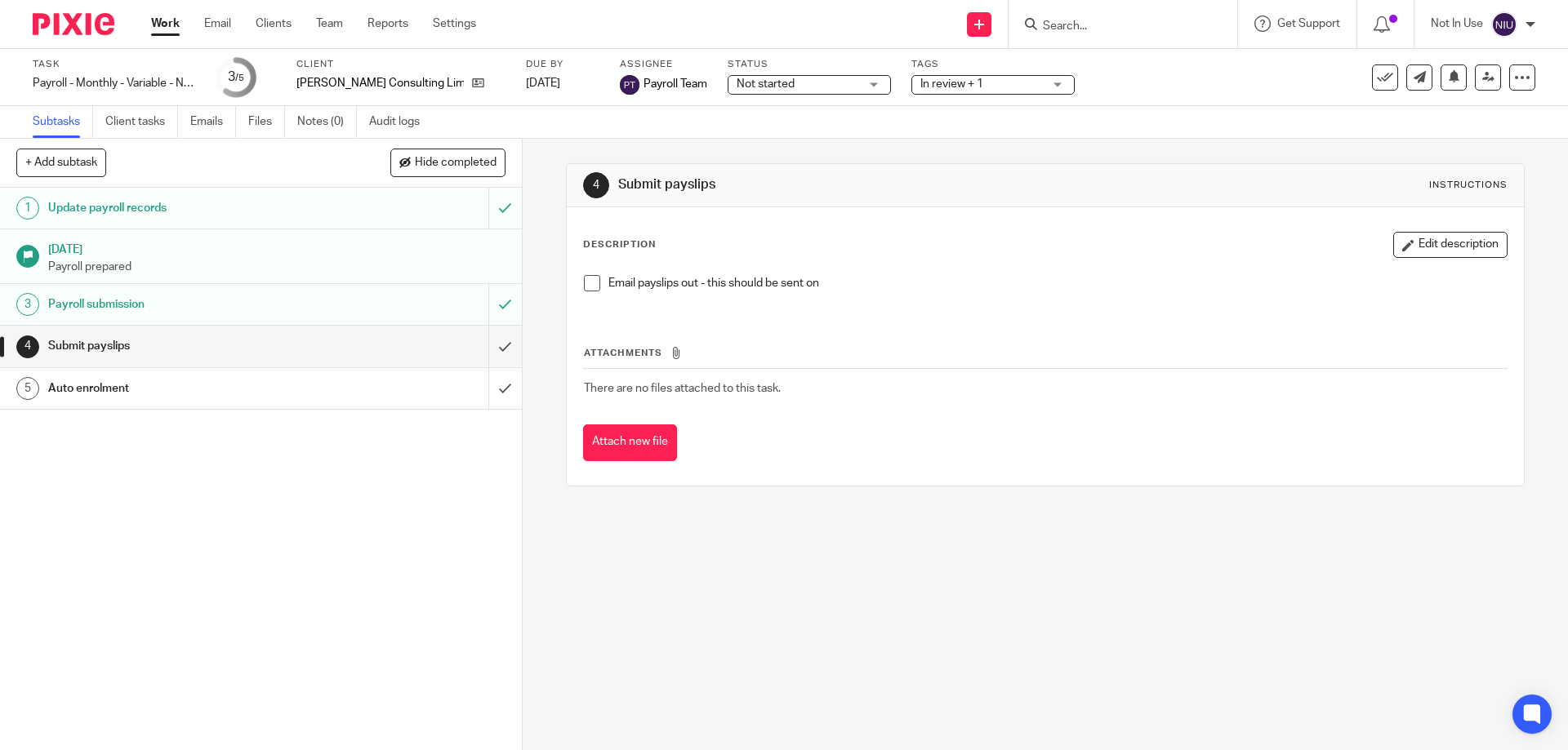
click at [577, 286] on div "Email payslips out - this should be sent on" at bounding box center [1045, 290] width 939 height 45
click at [598, 285] on li "Email payslips out - this should be sent on" at bounding box center [1044, 287] width 922 height 25
click at [592, 285] on span at bounding box center [592, 283] width 17 height 17
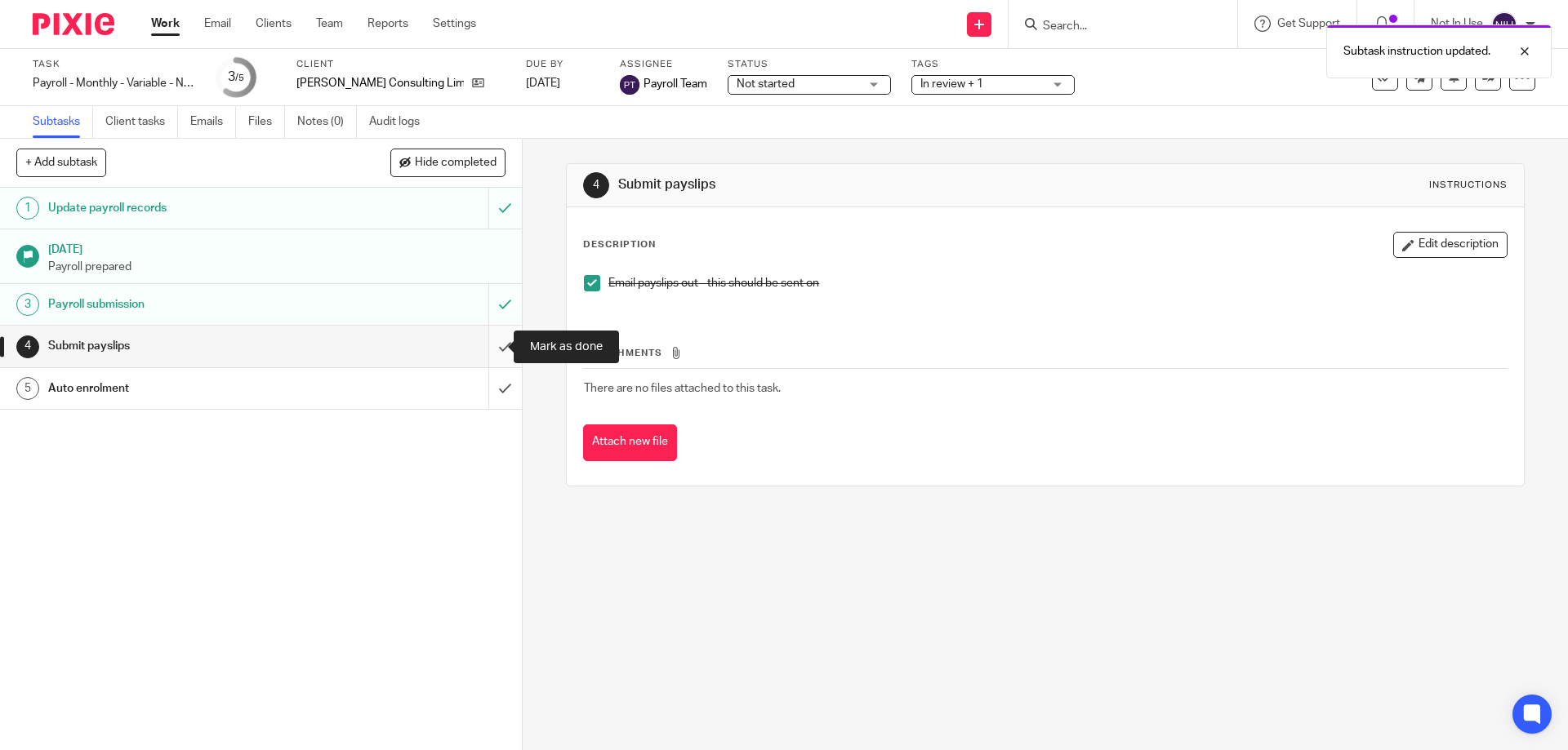
click at [495, 347] on input "submit" at bounding box center [260, 346] width 522 height 40
